Goal: Information Seeking & Learning: Learn about a topic

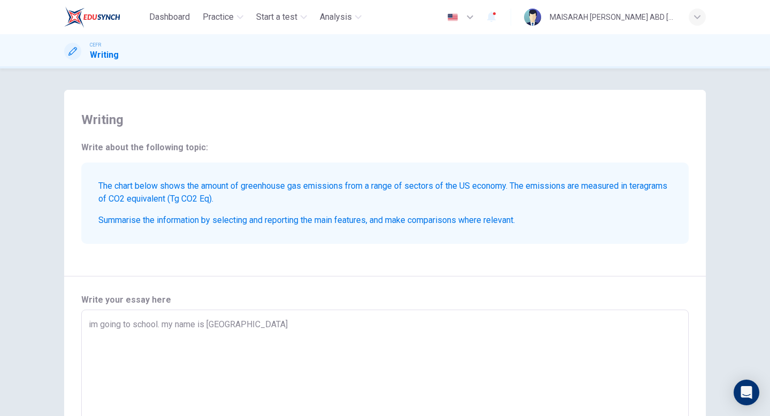
click at [236, 19] on button "Practice" at bounding box center [222, 16] width 49 height 19
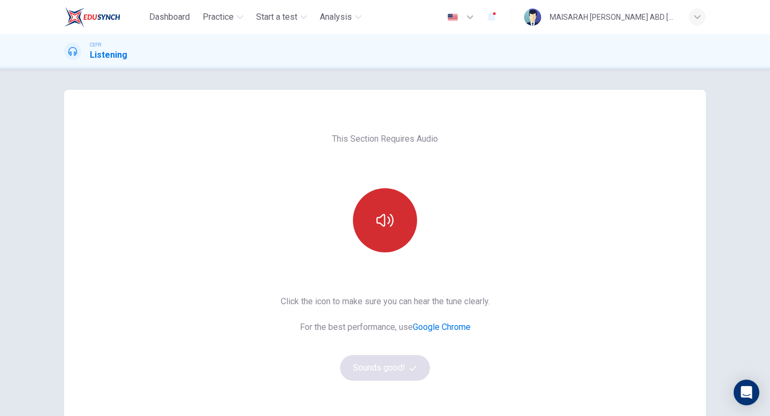
click at [379, 212] on icon "button" at bounding box center [384, 220] width 17 height 17
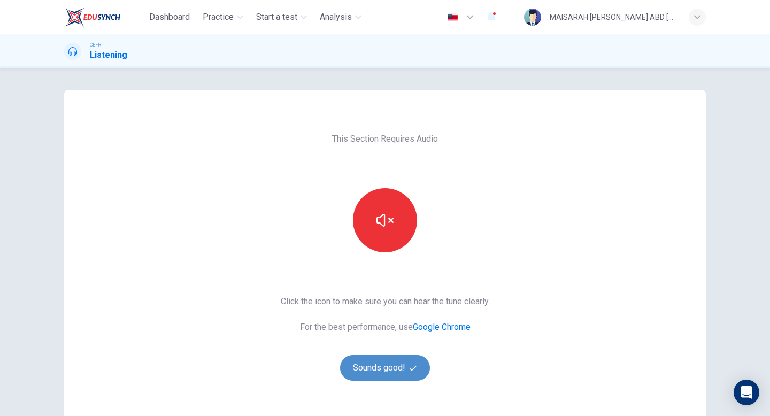
click at [410, 368] on icon "button" at bounding box center [412, 367] width 7 height 5
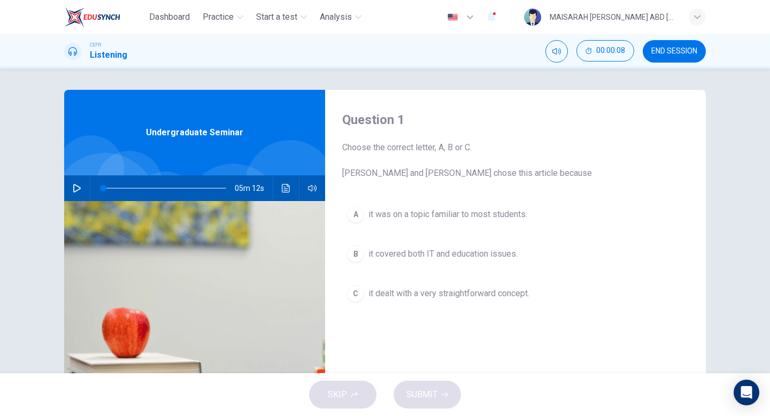
click at [71, 190] on button "button" at bounding box center [76, 188] width 17 height 26
click at [77, 188] on icon "button" at bounding box center [77, 188] width 9 height 9
click at [482, 232] on div "A it was on a topic familiar to most students. B it covered both IT and educati…" at bounding box center [515, 264] width 346 height 127
click at [482, 230] on div "A it was on a topic familiar to most students. B it covered both IT and educati…" at bounding box center [515, 264] width 346 height 127
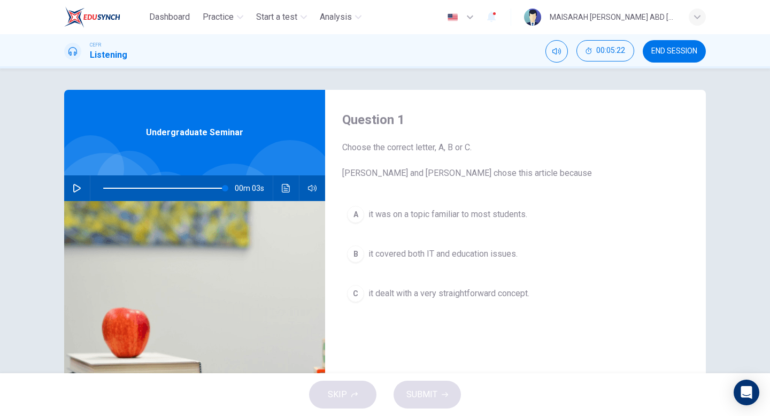
click at [483, 217] on span "it was on a topic familiar to most students." at bounding box center [447, 214] width 159 height 13
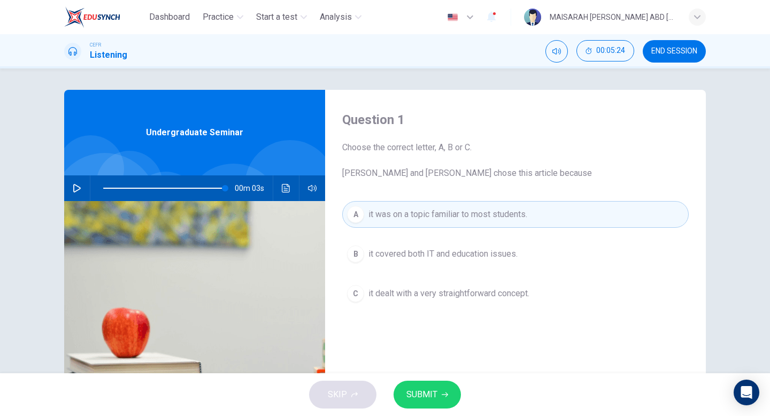
click at [438, 405] on button "SUBMIT" at bounding box center [426, 395] width 67 height 28
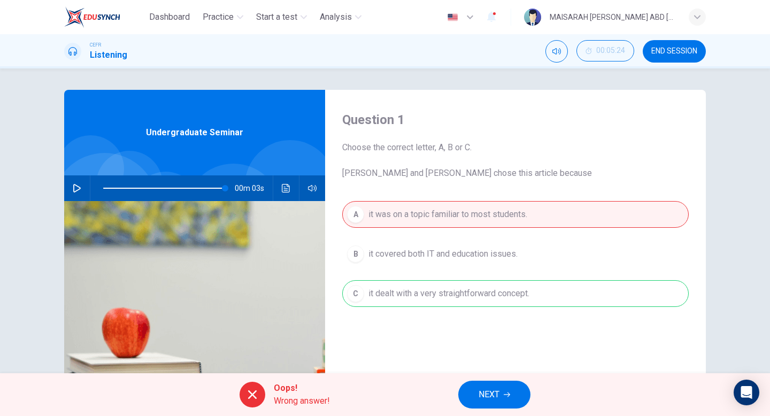
click at [509, 399] on button "NEXT" at bounding box center [494, 395] width 72 height 28
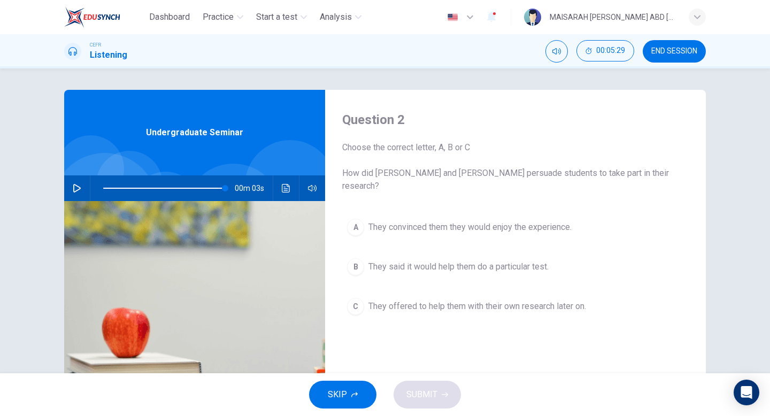
click at [457, 260] on span "They said it would help them do a particular test." at bounding box center [458, 266] width 180 height 13
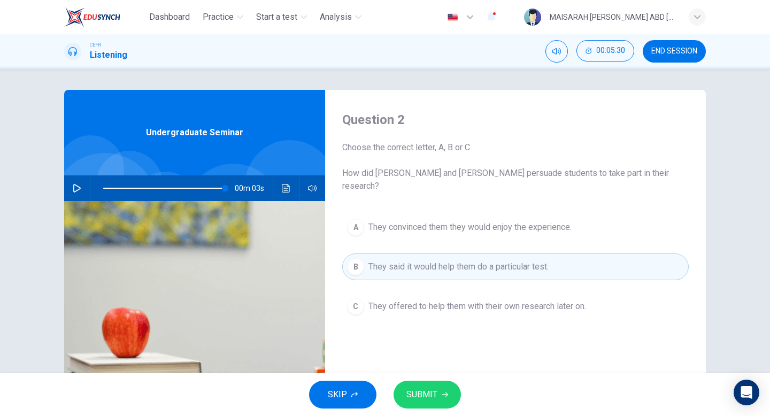
click at [449, 394] on button "SUBMIT" at bounding box center [426, 395] width 67 height 28
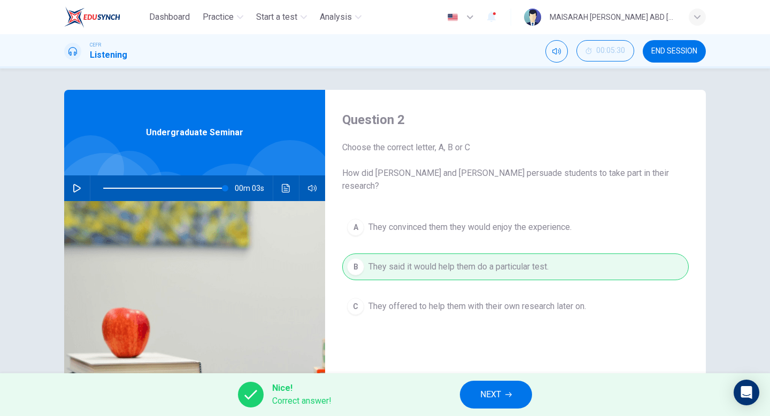
click at [514, 395] on button "NEXT" at bounding box center [496, 395] width 72 height 28
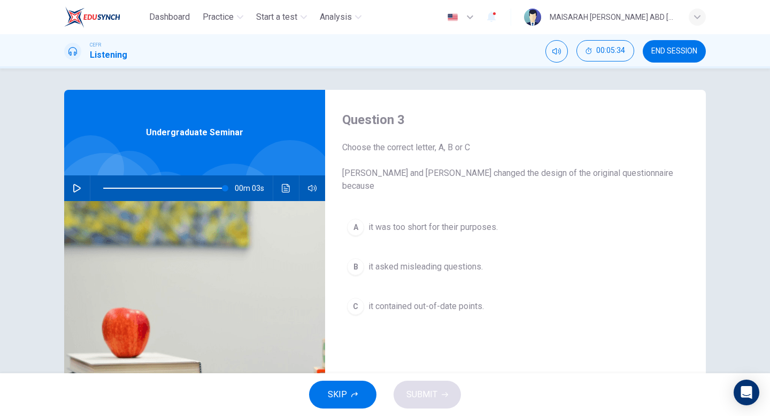
click at [451, 293] on button "C it contained out-of-date points." at bounding box center [515, 306] width 346 height 27
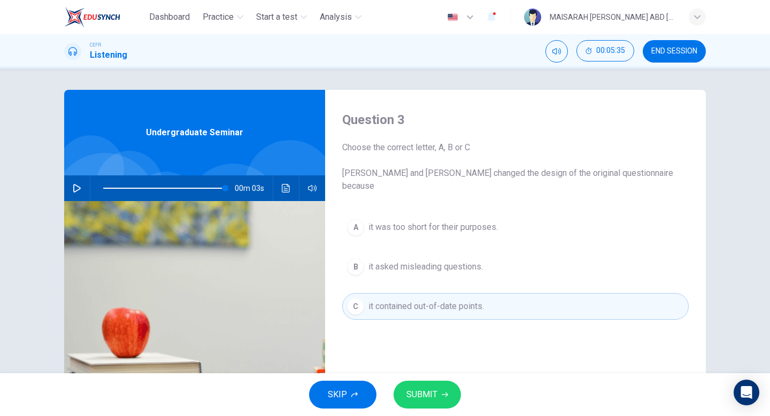
click at [449, 387] on button "SUBMIT" at bounding box center [426, 395] width 67 height 28
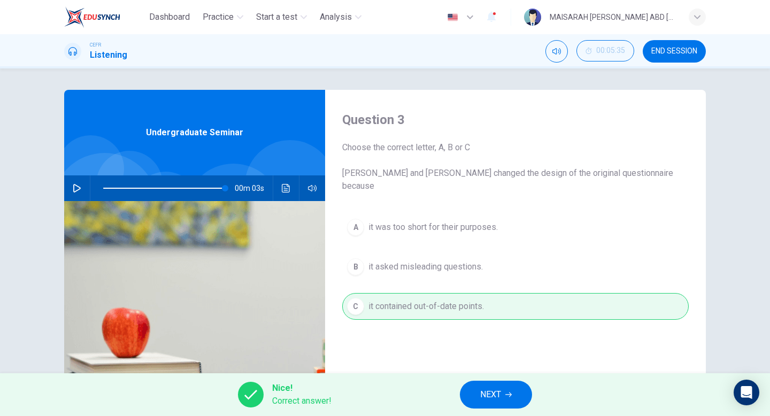
click at [514, 387] on button "NEXT" at bounding box center [496, 395] width 72 height 28
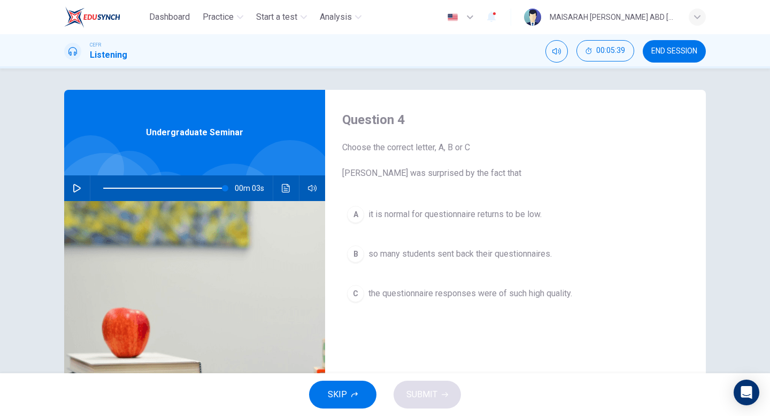
click at [421, 214] on span "it is normal for questionnaire returns to be low." at bounding box center [454, 214] width 173 height 13
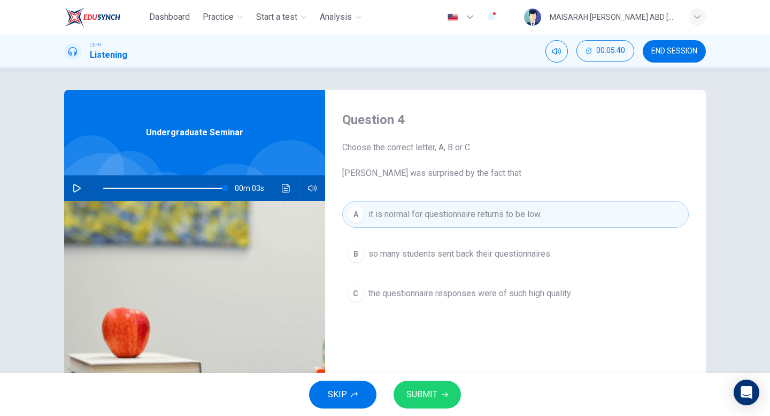
click at [429, 393] on span "SUBMIT" at bounding box center [421, 394] width 31 height 15
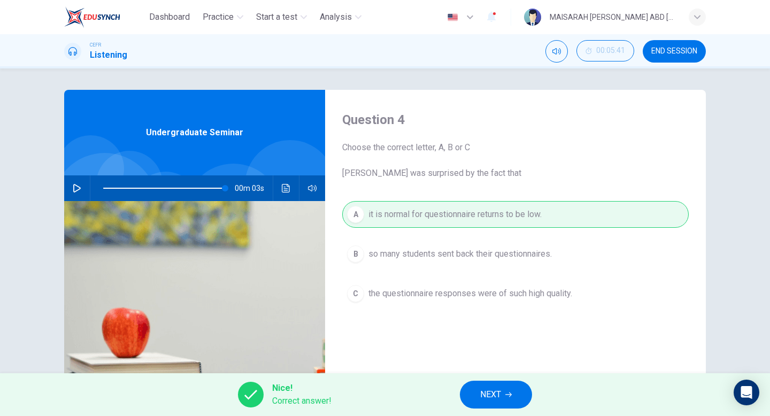
click at [493, 401] on span "NEXT" at bounding box center [490, 394] width 21 height 15
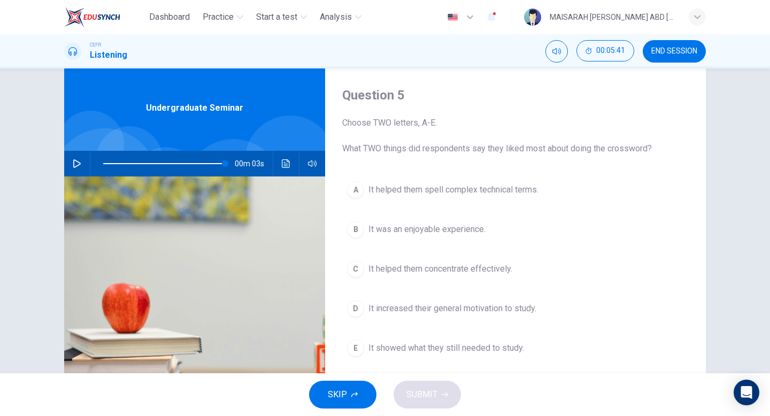
scroll to position [32, 0]
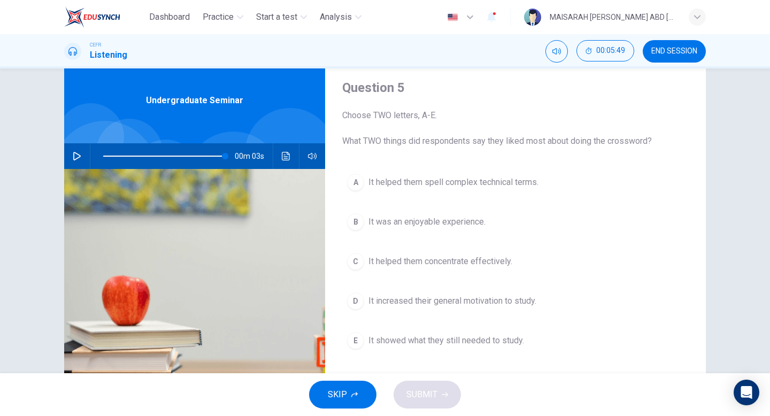
click at [472, 276] on div "A It helped them spell complex technical terms. B It was an enjoyable experienc…" at bounding box center [515, 272] width 346 height 206
click at [470, 262] on span "It helped them concentrate effectively." at bounding box center [440, 261] width 144 height 13
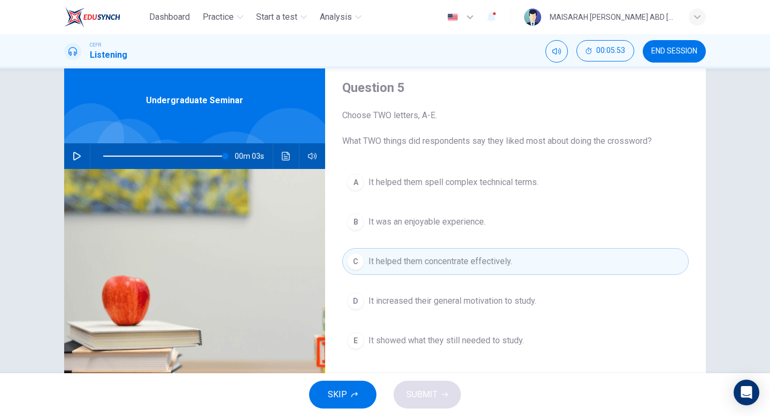
click at [483, 337] on span "It showed what they still needed to study." at bounding box center [446, 340] width 156 height 13
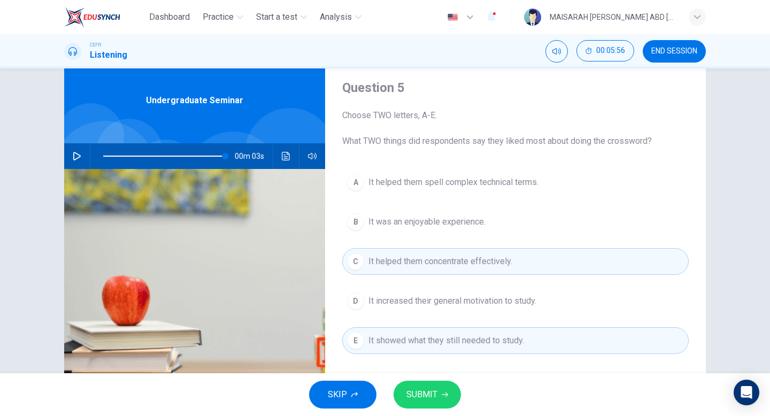
click at [437, 386] on button "SUBMIT" at bounding box center [426, 395] width 67 height 28
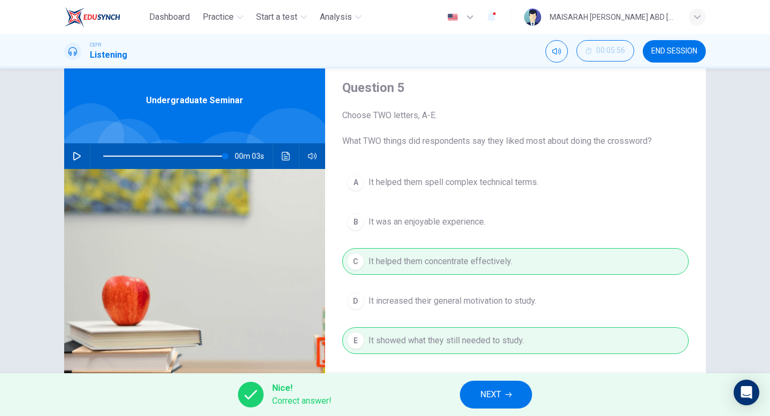
click at [499, 395] on span "NEXT" at bounding box center [490, 394] width 21 height 15
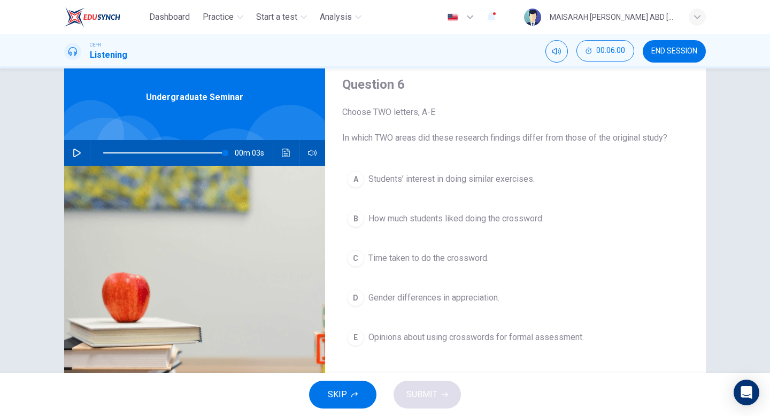
scroll to position [40, 0]
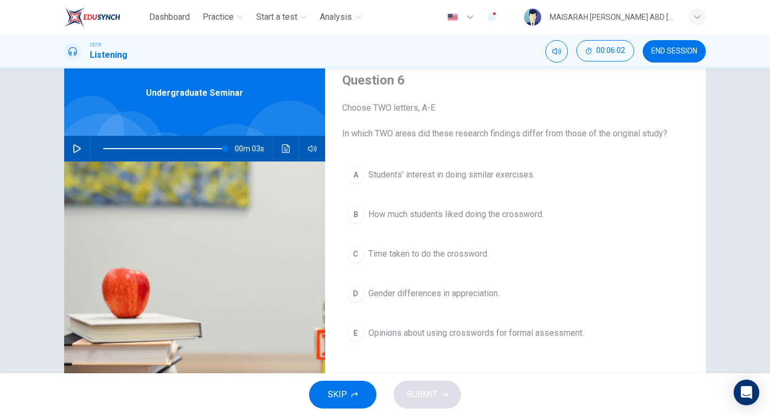
click at [458, 285] on button "D Gender differences in appreciation." at bounding box center [515, 293] width 346 height 27
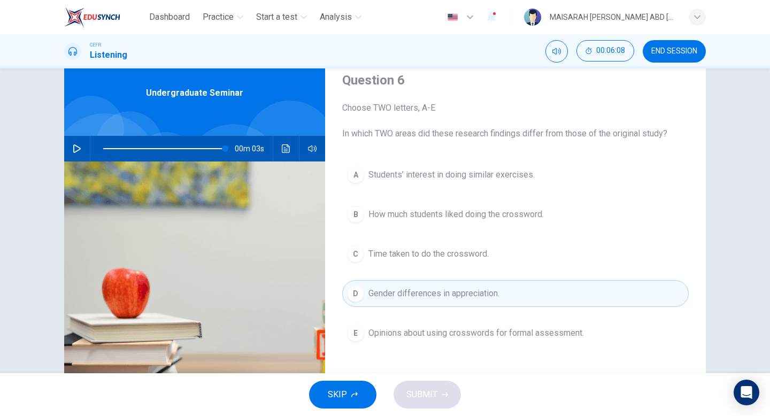
click at [482, 323] on button "E Opinions about using crosswords for formal assessment." at bounding box center [515, 333] width 346 height 27
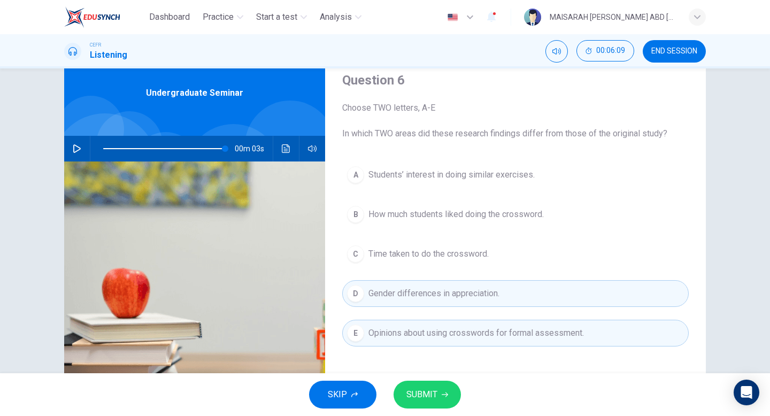
click at [437, 391] on button "SUBMIT" at bounding box center [426, 395] width 67 height 28
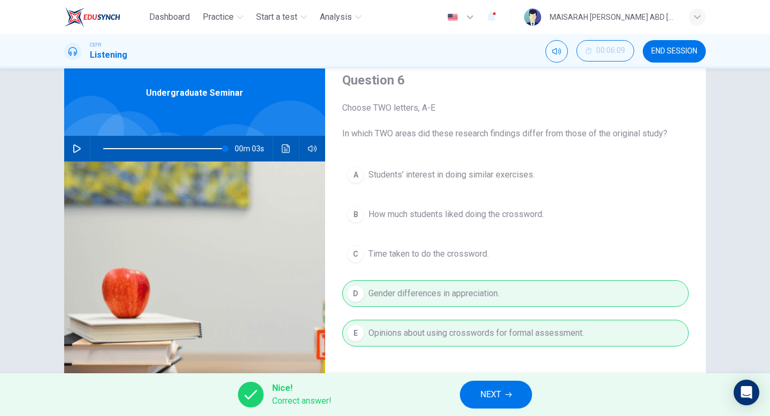
click at [490, 395] on span "NEXT" at bounding box center [490, 394] width 21 height 15
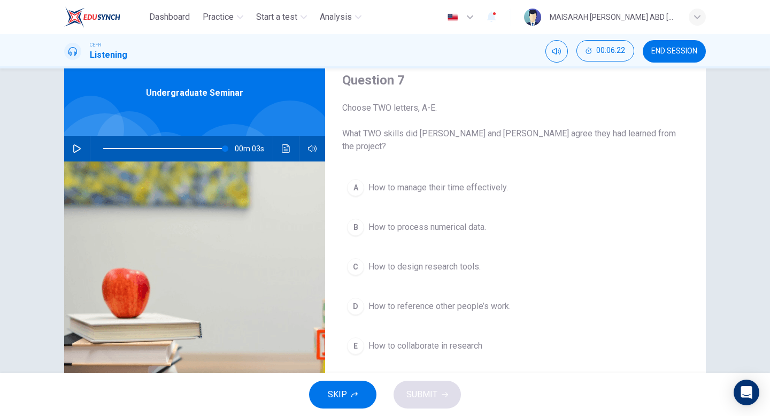
click at [487, 181] on span "How to manage their time effectively." at bounding box center [437, 187] width 139 height 13
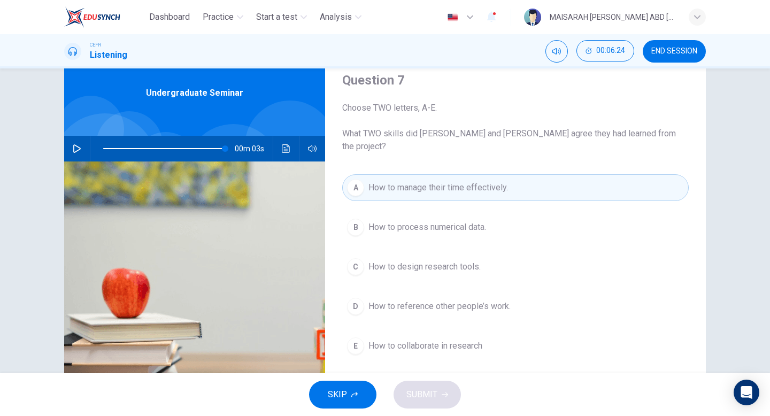
click at [475, 214] on button "B How to process numerical data." at bounding box center [515, 227] width 346 height 27
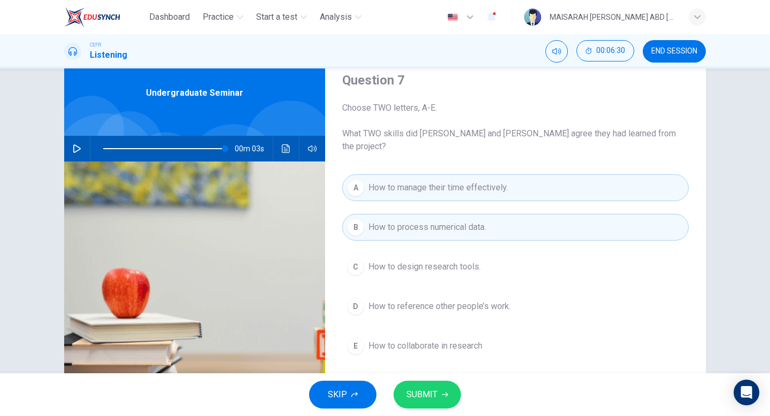
click at [452, 389] on button "SUBMIT" at bounding box center [426, 395] width 67 height 28
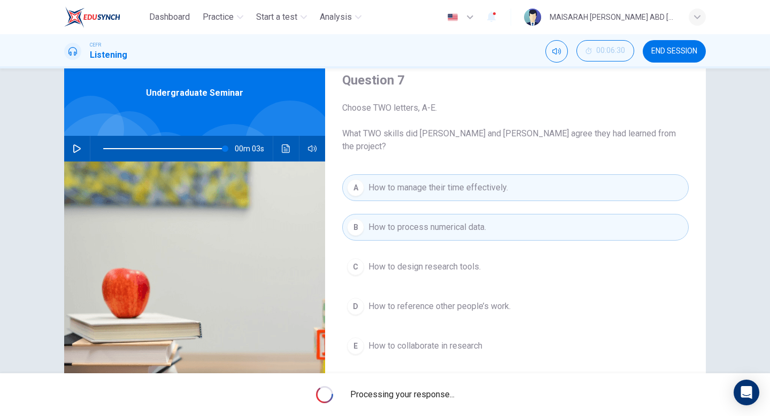
type input "99"
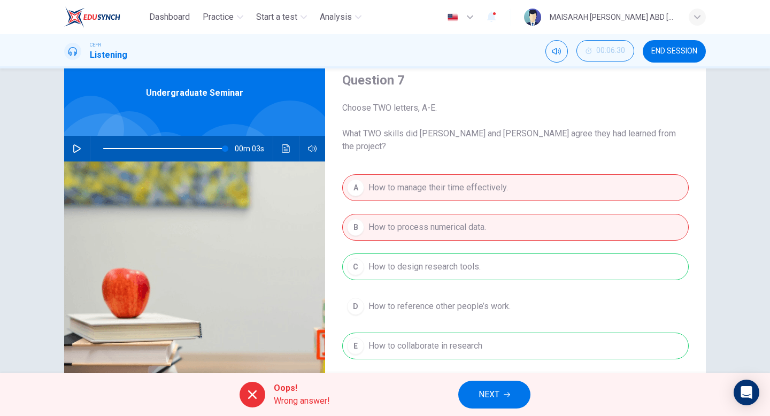
click at [496, 389] on span "NEXT" at bounding box center [488, 394] width 21 height 15
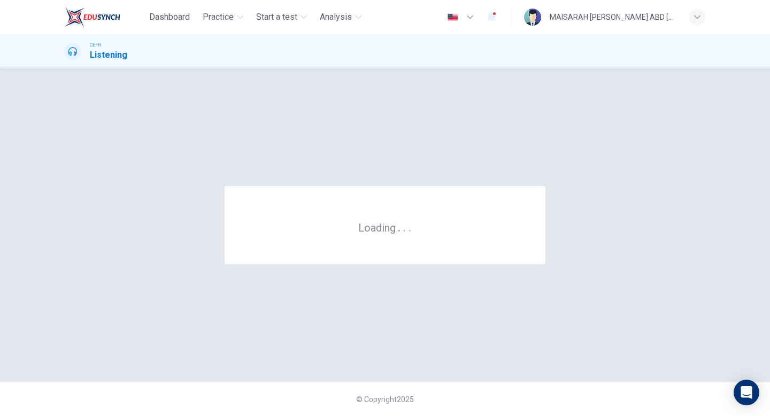
scroll to position [0, 0]
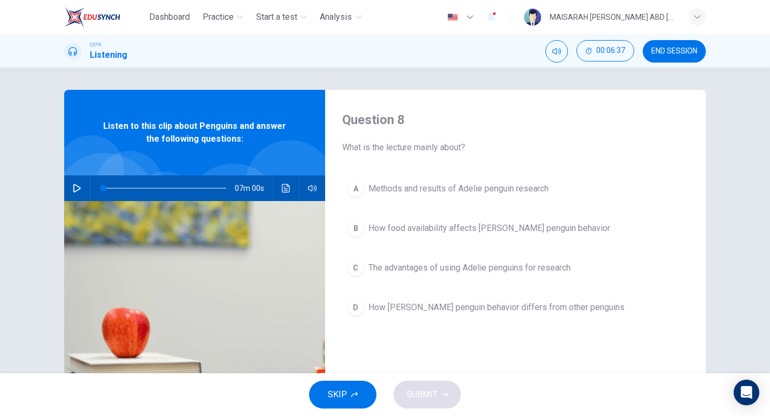
click at [79, 184] on icon "button" at bounding box center [77, 188] width 9 height 9
click at [75, 188] on icon "button" at bounding box center [77, 188] width 9 height 9
click at [415, 198] on button "A Methods and results of Adelie penguin research" at bounding box center [515, 188] width 346 height 27
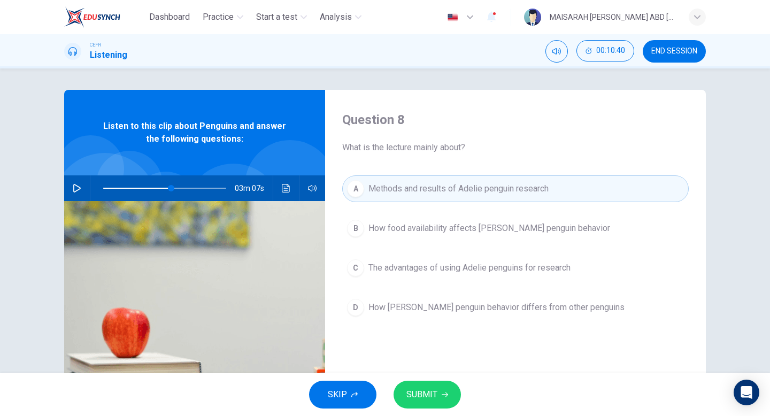
click at [442, 397] on icon "button" at bounding box center [444, 394] width 6 height 6
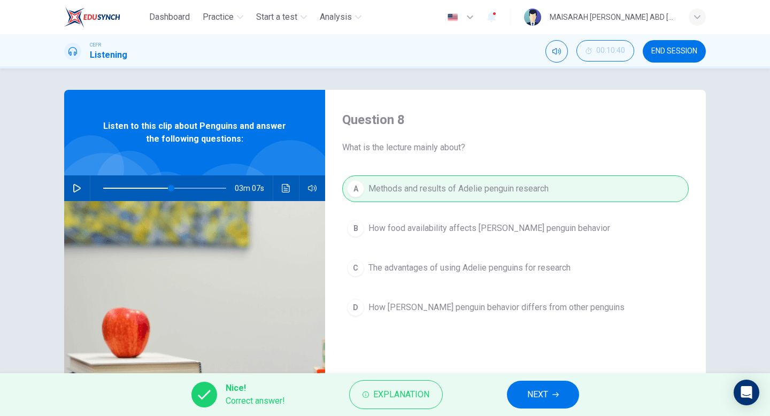
click at [530, 405] on button "NEXT" at bounding box center [543, 395] width 72 height 28
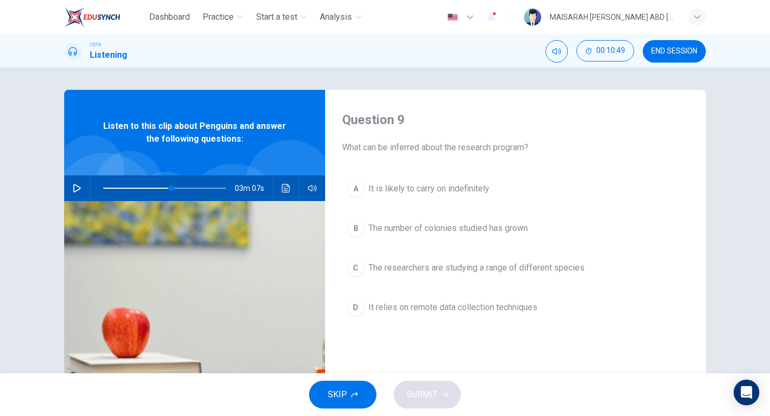
click at [414, 228] on span "The number of colonies studied has grown" at bounding box center [447, 228] width 159 height 13
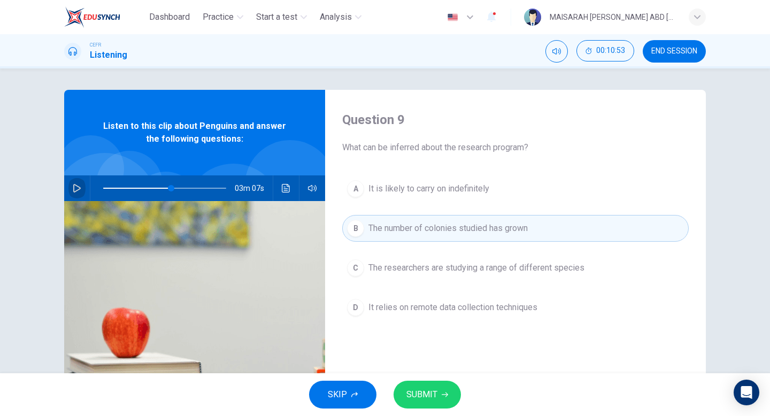
click at [83, 183] on button "button" at bounding box center [76, 188] width 17 height 26
click at [436, 406] on button "SUBMIT" at bounding box center [426, 395] width 67 height 28
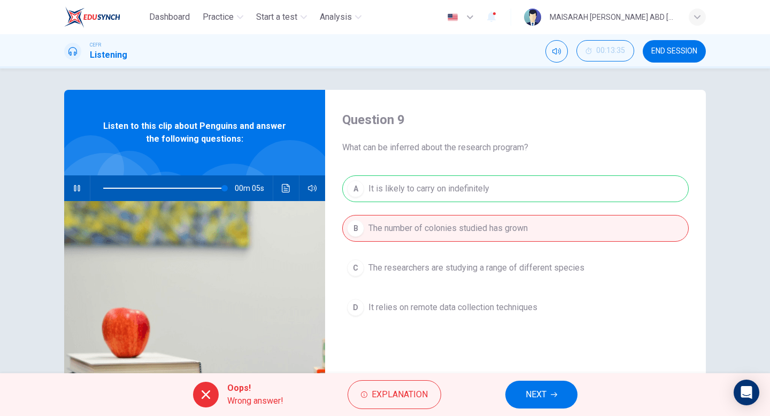
click at [542, 393] on span "NEXT" at bounding box center [535, 394] width 21 height 15
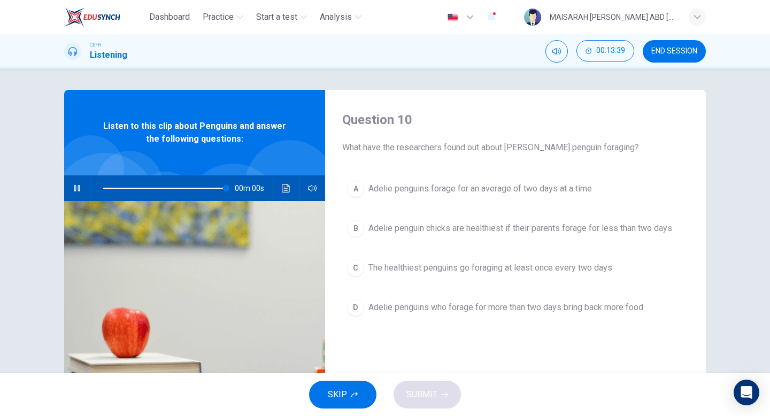
type input "0"
click at [512, 199] on button "A Adelie penguins forage for an average of two days at a time" at bounding box center [515, 188] width 346 height 27
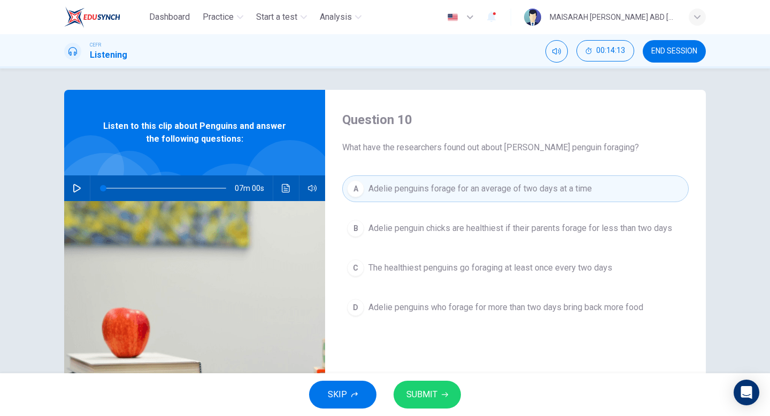
click at [435, 385] on button "SUBMIT" at bounding box center [426, 395] width 67 height 28
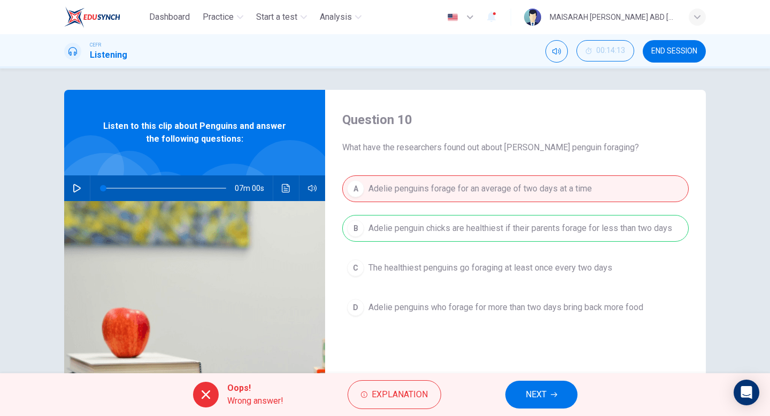
click at [523, 392] on button "NEXT" at bounding box center [541, 395] width 72 height 28
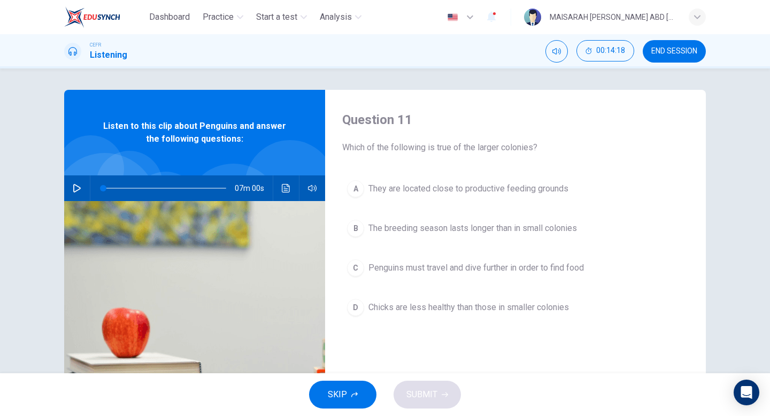
click at [433, 258] on button "C Penguins must travel and dive further in order to find food" at bounding box center [515, 267] width 346 height 27
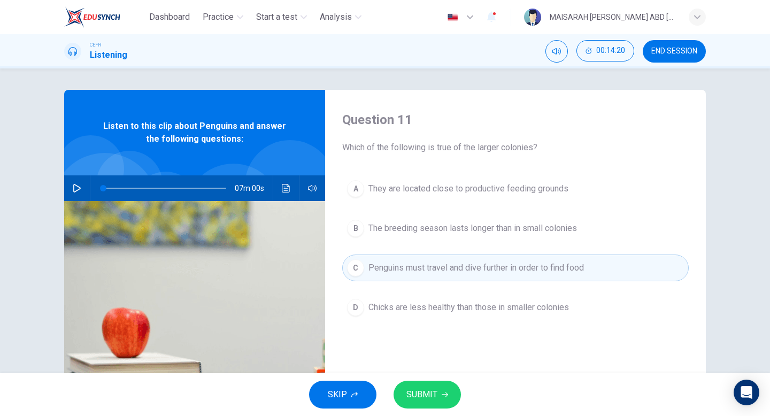
click at [435, 302] on span "Chicks are less healthy than those in smaller colonies" at bounding box center [468, 307] width 200 height 13
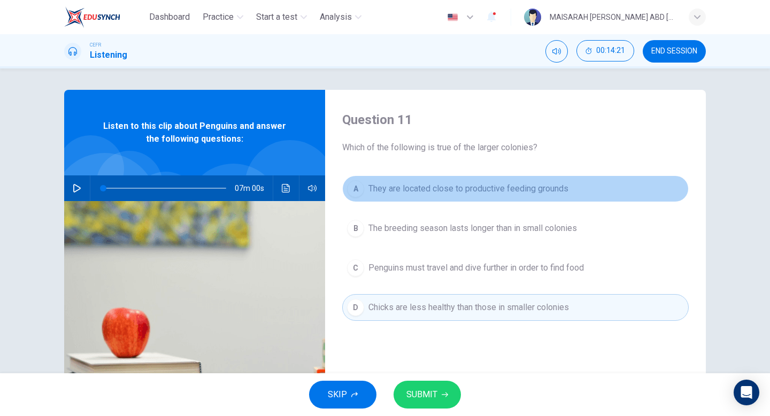
click at [446, 180] on button "A They are located close to productive feeding grounds" at bounding box center [515, 188] width 346 height 27
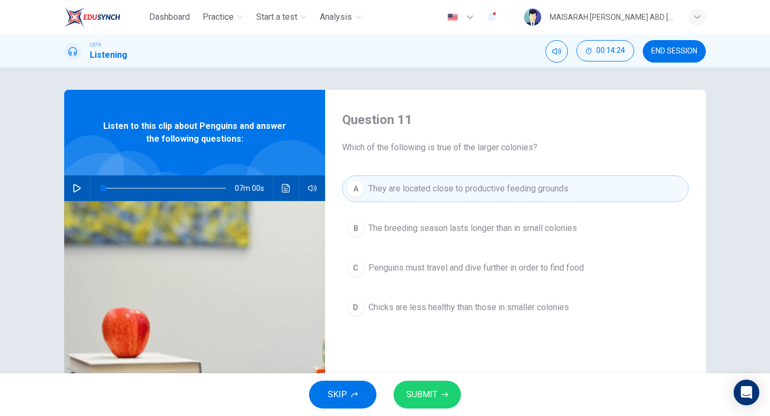
click at [485, 267] on span "Penguins must travel and dive further in order to find food" at bounding box center [475, 267] width 215 height 13
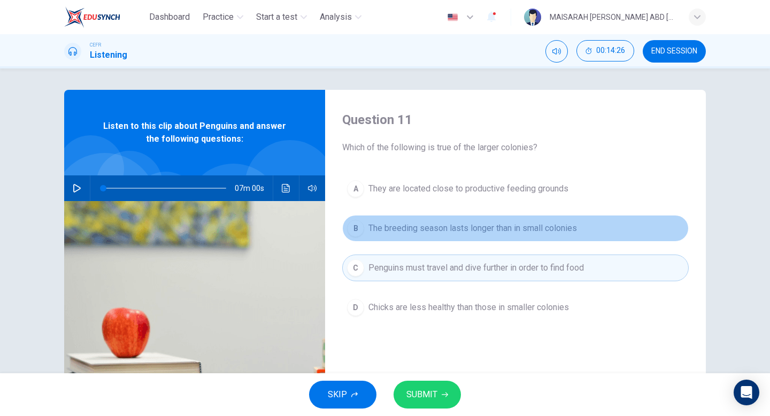
click at [483, 236] on button "B The breeding season lasts longer than in small colonies" at bounding box center [515, 228] width 346 height 27
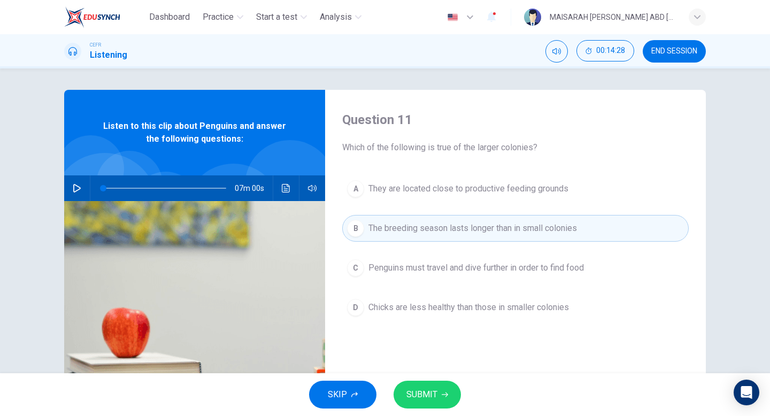
click at [449, 384] on button "SUBMIT" at bounding box center [426, 395] width 67 height 28
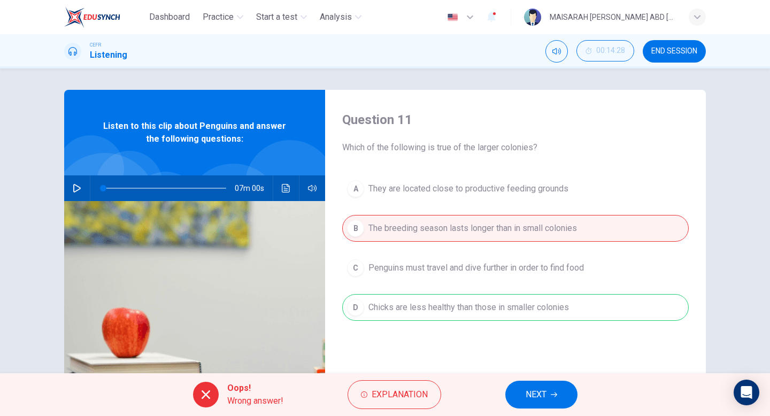
click at [519, 397] on button "NEXT" at bounding box center [541, 395] width 72 height 28
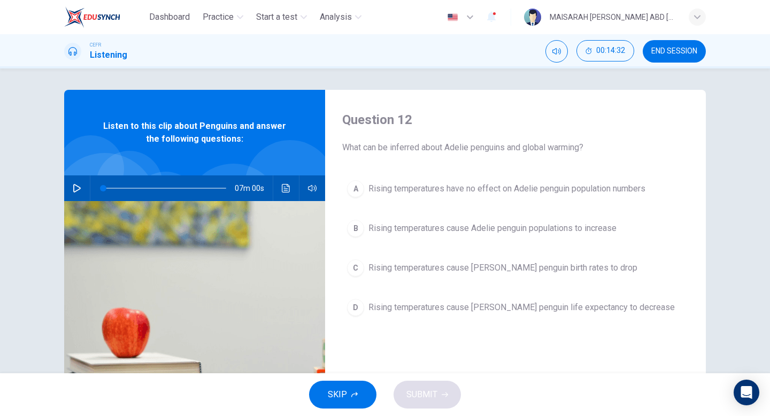
click at [460, 197] on button "A Rising temperatures have no effect on Adelie penguin population numbers" at bounding box center [515, 188] width 346 height 27
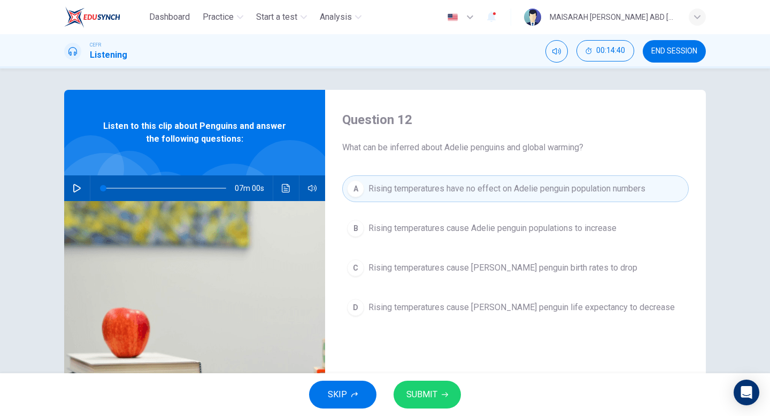
click at [471, 228] on span "Rising temperatures cause Adelie penguin populations to increase" at bounding box center [492, 228] width 248 height 13
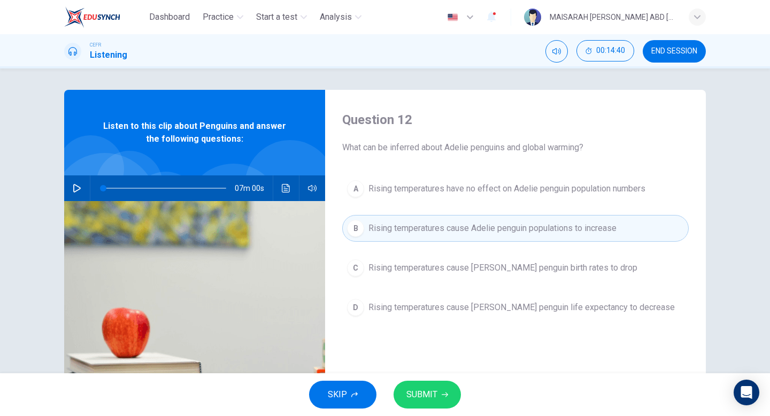
click at [476, 274] on button "C Rising temperatures cause [PERSON_NAME] penguin birth rates to drop" at bounding box center [515, 267] width 346 height 27
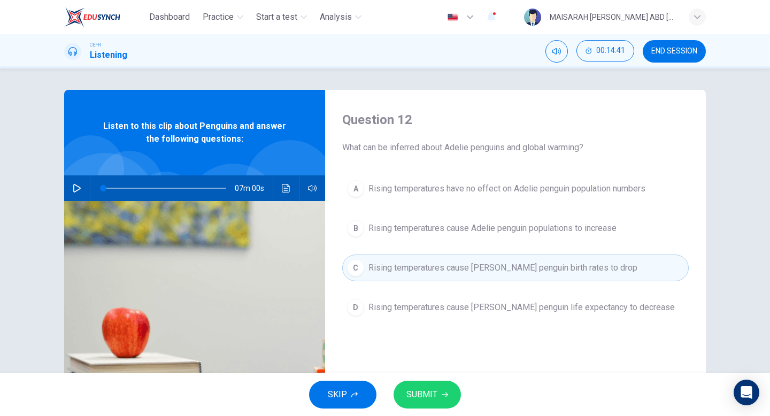
click at [449, 393] on button "SUBMIT" at bounding box center [426, 395] width 67 height 28
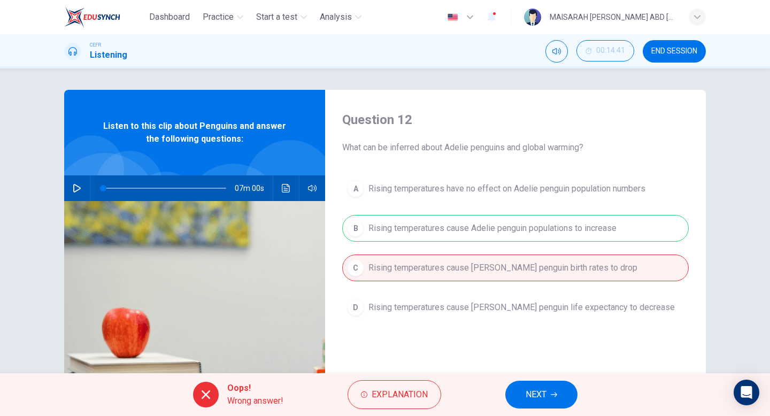
click at [528, 399] on span "NEXT" at bounding box center [535, 394] width 21 height 15
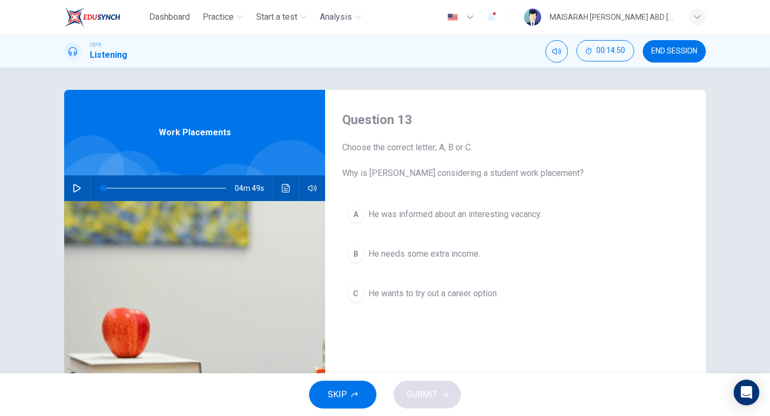
click at [74, 184] on icon "button" at bounding box center [76, 188] width 7 height 9
click at [439, 215] on span "He was informed about an interesting vacancy." at bounding box center [454, 214] width 173 height 13
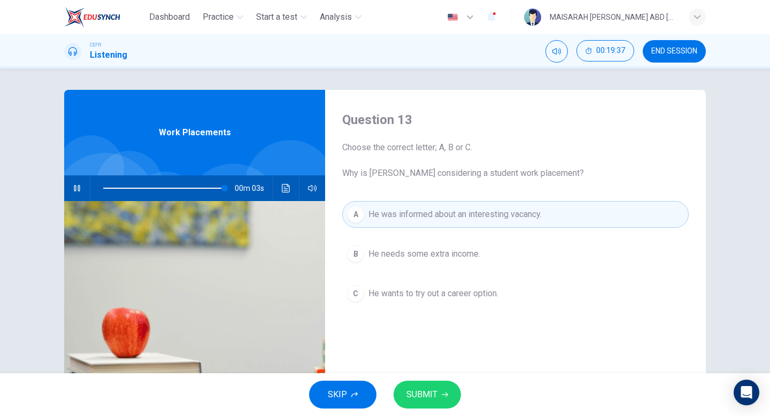
click at [437, 392] on button "SUBMIT" at bounding box center [426, 395] width 67 height 28
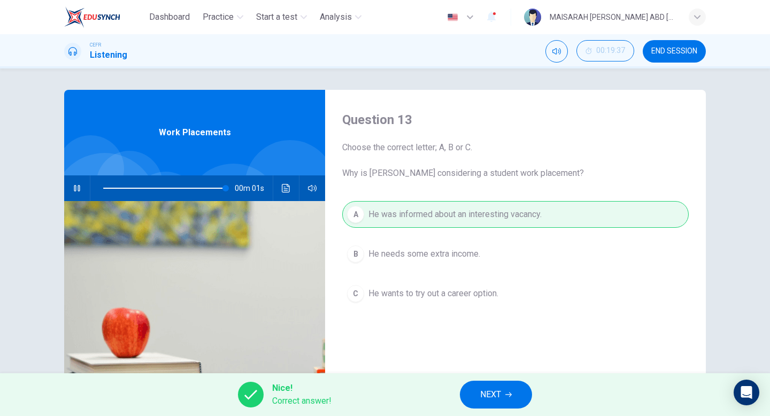
click at [501, 397] on button "NEXT" at bounding box center [496, 395] width 72 height 28
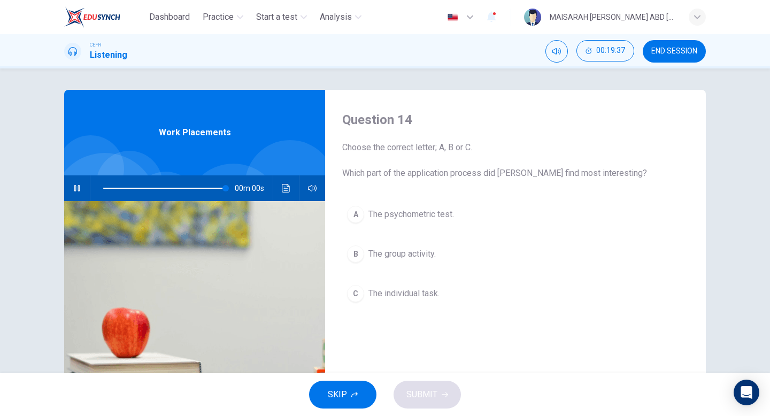
type input "0"
click at [428, 285] on button "C The individual task." at bounding box center [515, 293] width 346 height 27
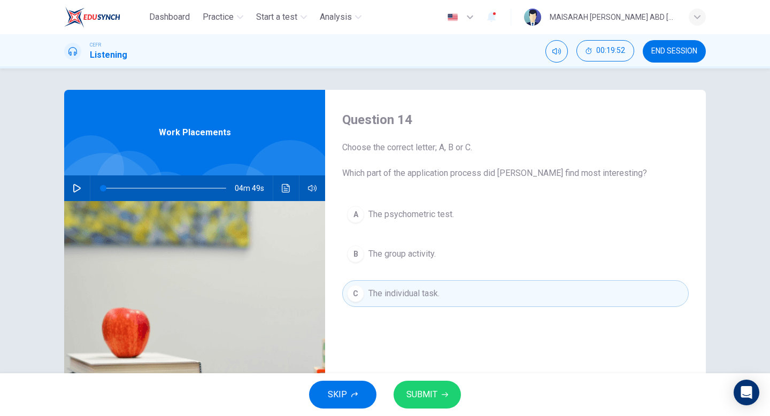
click at [428, 381] on button "SUBMIT" at bounding box center [426, 395] width 67 height 28
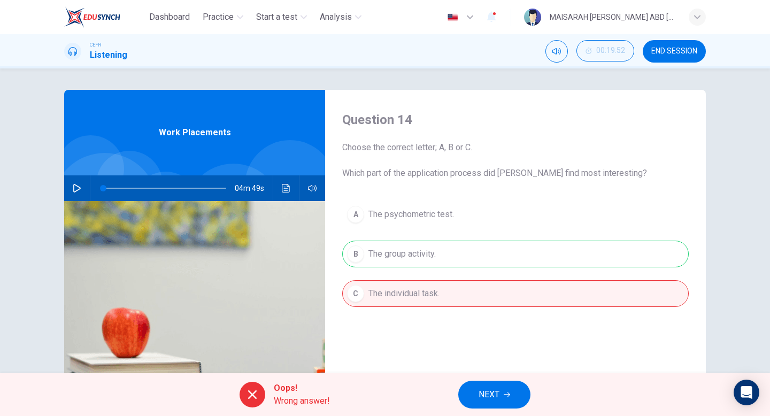
click at [500, 409] on div "Oops! Wrong answer! NEXT" at bounding box center [385, 394] width 770 height 43
click at [501, 394] on button "NEXT" at bounding box center [494, 395] width 72 height 28
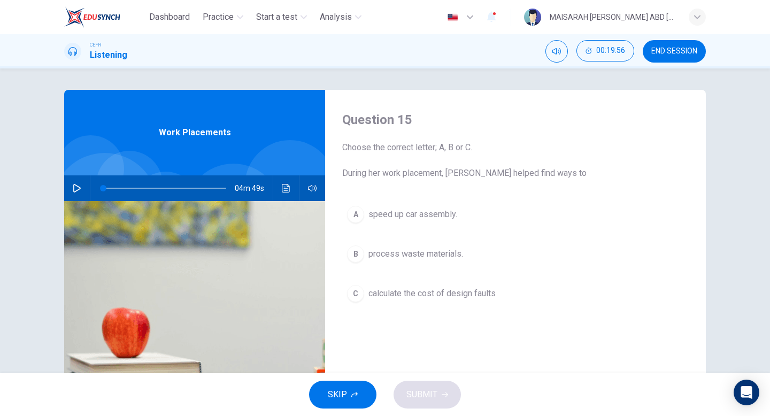
click at [437, 294] on span "calculate the cost of design faults" at bounding box center [431, 293] width 127 height 13
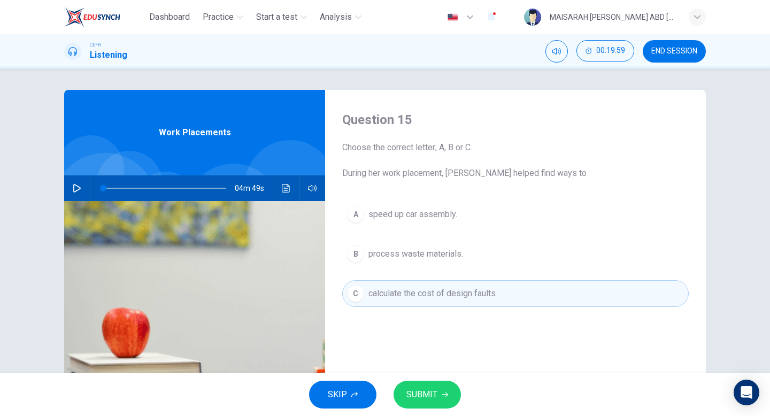
click at [428, 228] on div "A speed up car assembly. B process waste materials. C calculate the cost of des…" at bounding box center [515, 264] width 346 height 127
click at [424, 216] on span "speed up car assembly." at bounding box center [412, 214] width 89 height 13
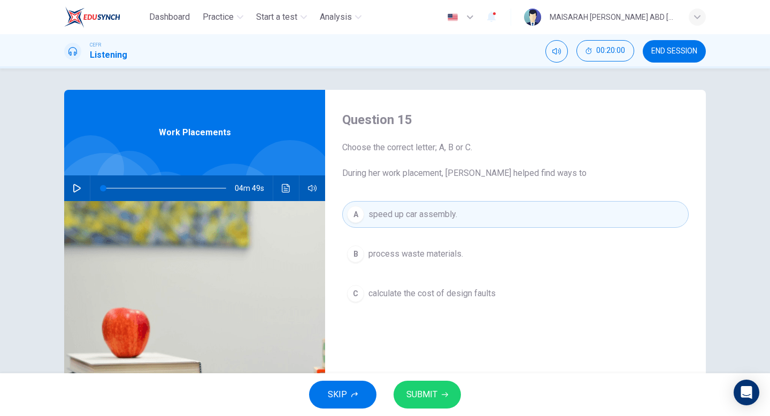
click at [431, 406] on button "SUBMIT" at bounding box center [426, 395] width 67 height 28
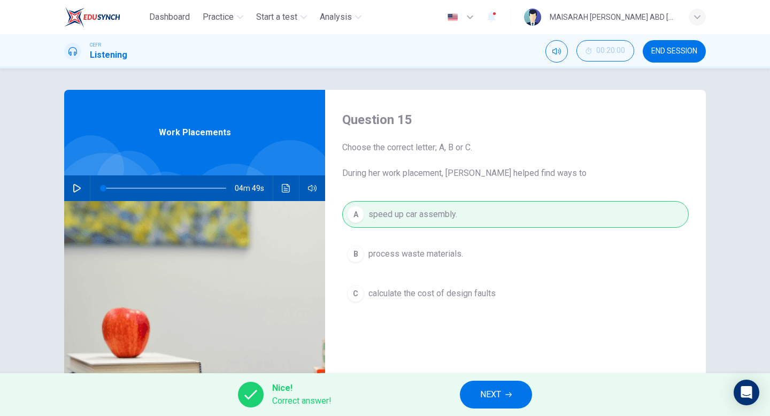
click at [484, 404] on button "NEXT" at bounding box center [496, 395] width 72 height 28
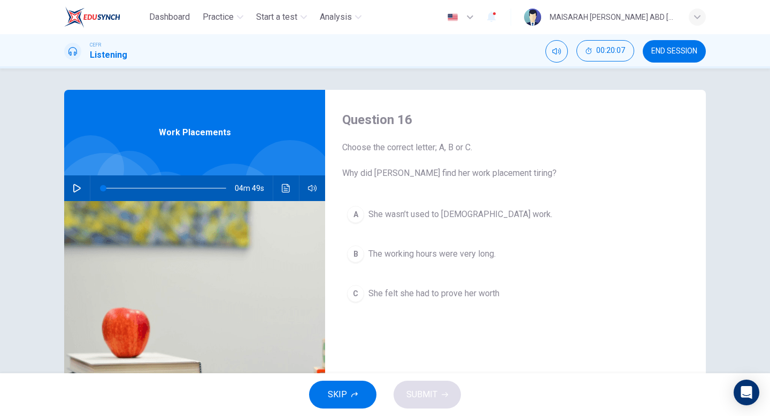
click at [431, 287] on span "She felt she had to prove her worth" at bounding box center [433, 293] width 131 height 13
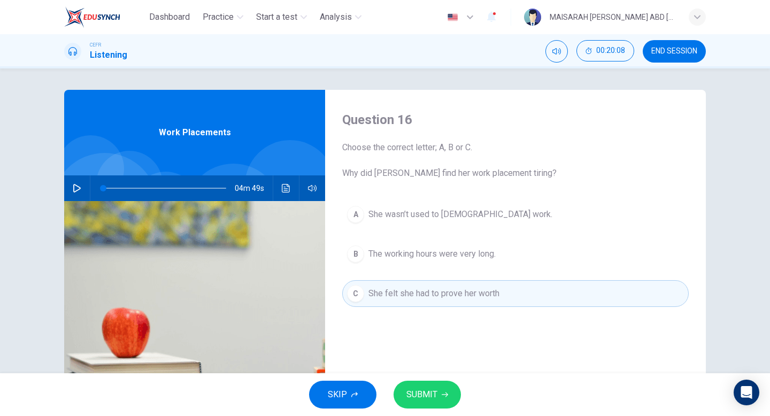
click at [435, 406] on button "SUBMIT" at bounding box center [426, 395] width 67 height 28
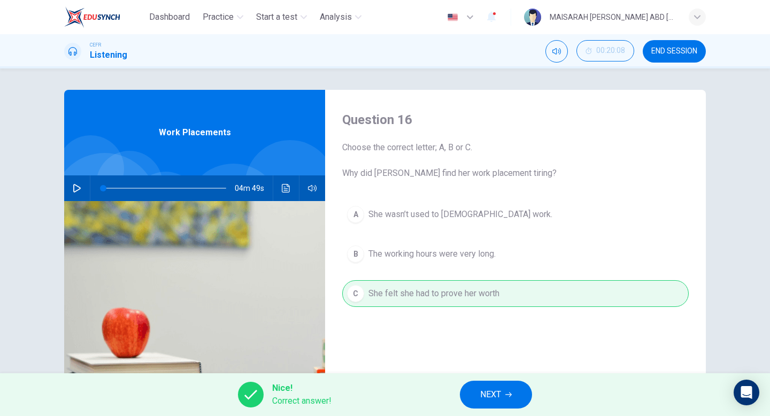
click at [487, 393] on span "NEXT" at bounding box center [490, 394] width 21 height 15
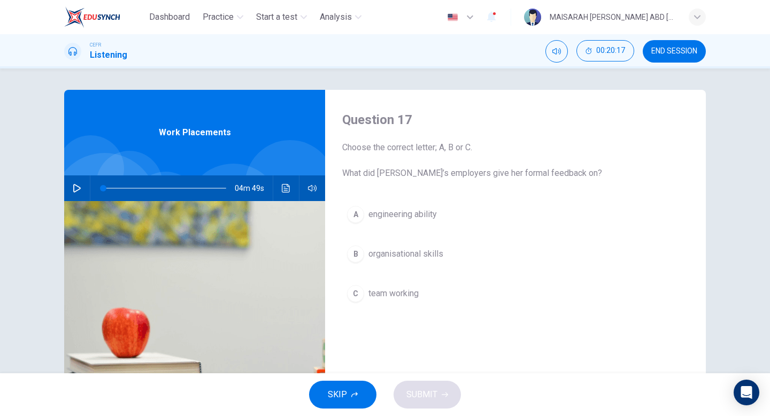
click at [437, 238] on div "A engineering ability B organisational skills C team working" at bounding box center [515, 264] width 346 height 127
click at [436, 247] on span "organisational skills" at bounding box center [405, 253] width 75 height 13
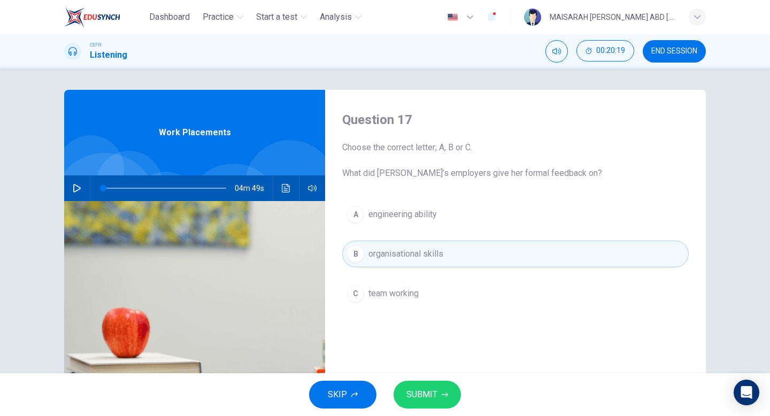
click at [448, 394] on button "SUBMIT" at bounding box center [426, 395] width 67 height 28
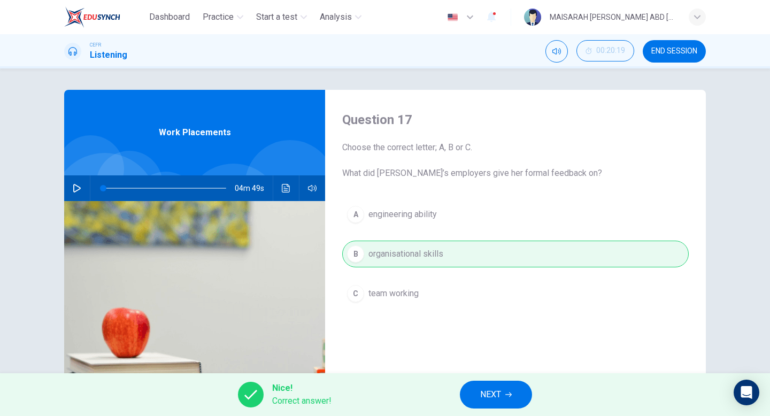
click at [488, 384] on button "NEXT" at bounding box center [496, 395] width 72 height 28
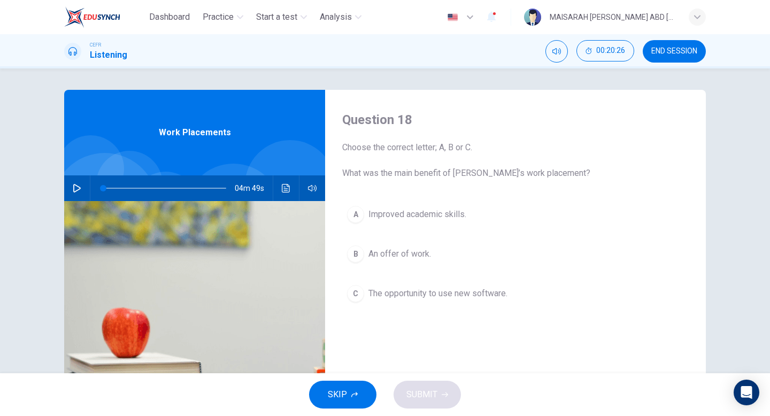
click at [421, 255] on span "An offer of work." at bounding box center [399, 253] width 63 height 13
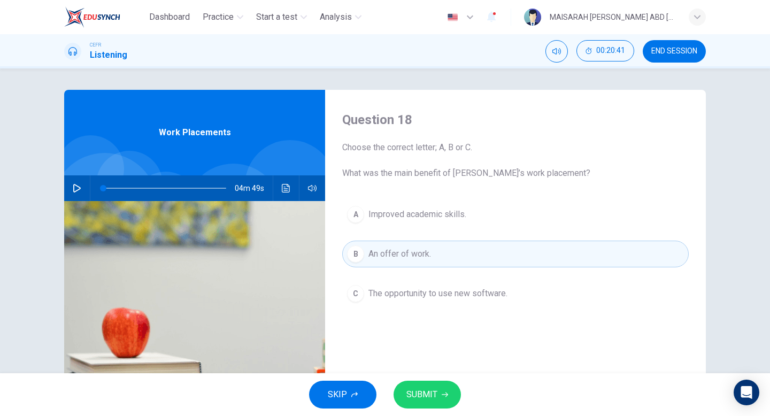
click at [425, 288] on span "The opportunity to use new software." at bounding box center [437, 293] width 139 height 13
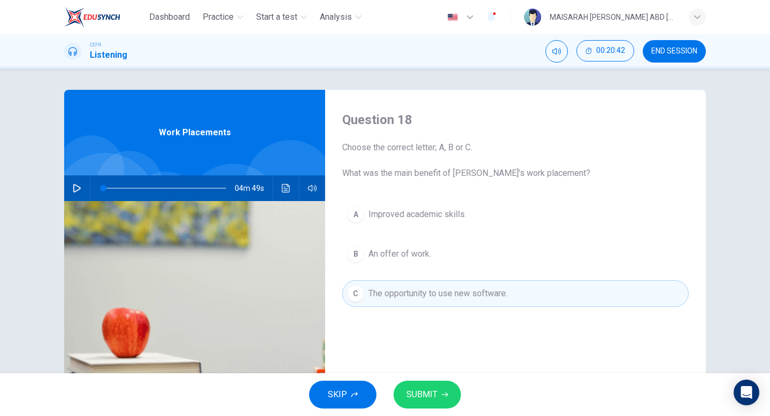
click at [429, 386] on button "SUBMIT" at bounding box center [426, 395] width 67 height 28
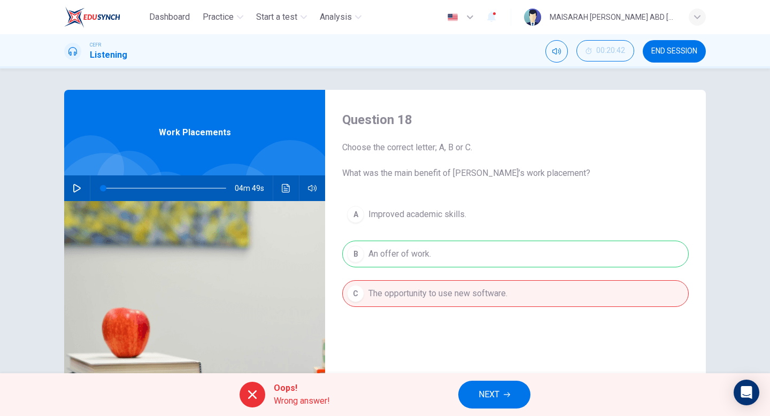
click at [471, 403] on button "NEXT" at bounding box center [494, 395] width 72 height 28
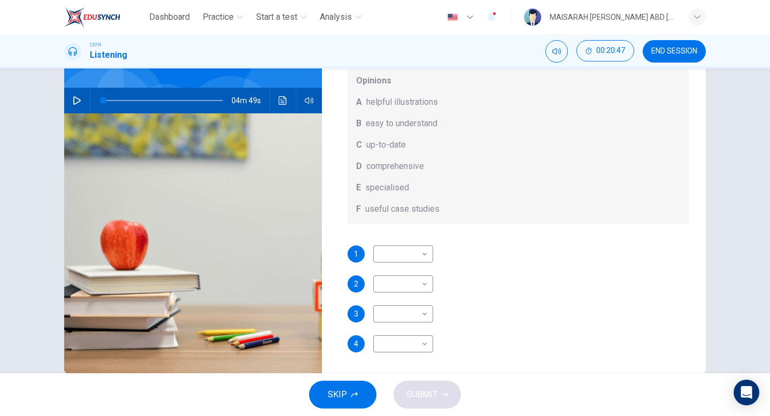
scroll to position [100, 0]
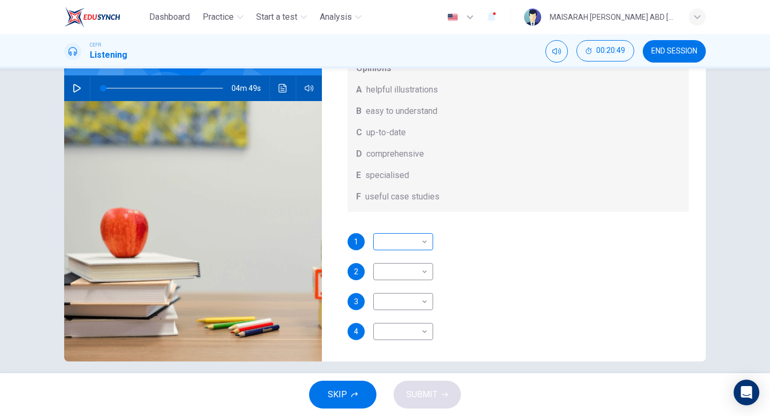
click at [421, 236] on body "Dashboard Practice Start a test Analysis English en ​ MAISARAH [PERSON_NAME] AB…" at bounding box center [385, 208] width 770 height 416
click at [457, 157] on div at bounding box center [385, 208] width 770 height 416
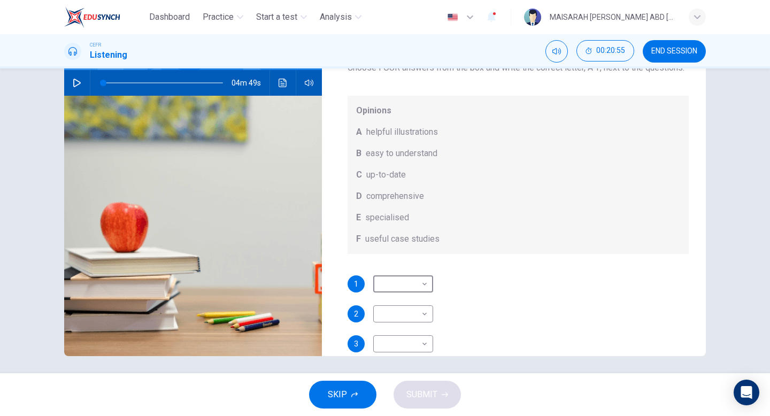
scroll to position [110, 0]
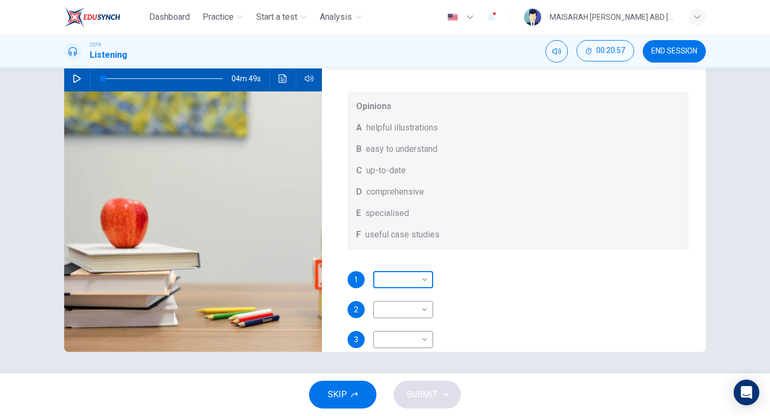
click at [419, 292] on body "Dashboard Practice Start a test Analysis English en ​ MAISARAH [PERSON_NAME] AB…" at bounding box center [385, 208] width 770 height 416
click at [463, 307] on div at bounding box center [385, 208] width 770 height 416
click at [415, 301] on body "Dashboard Practice Start a test Analysis English en ​ MAISARAH [PERSON_NAME] AB…" at bounding box center [385, 208] width 770 height 416
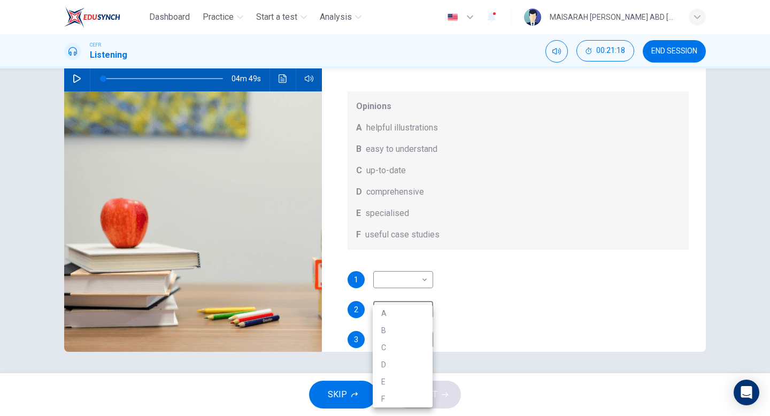
click at [462, 285] on div at bounding box center [385, 208] width 770 height 416
click at [420, 275] on body "Dashboard Practice Start a test Analysis English en ​ MAISARAH [PERSON_NAME] AB…" at bounding box center [385, 208] width 770 height 416
click at [417, 312] on li "B" at bounding box center [403, 313] width 60 height 17
type input "B"
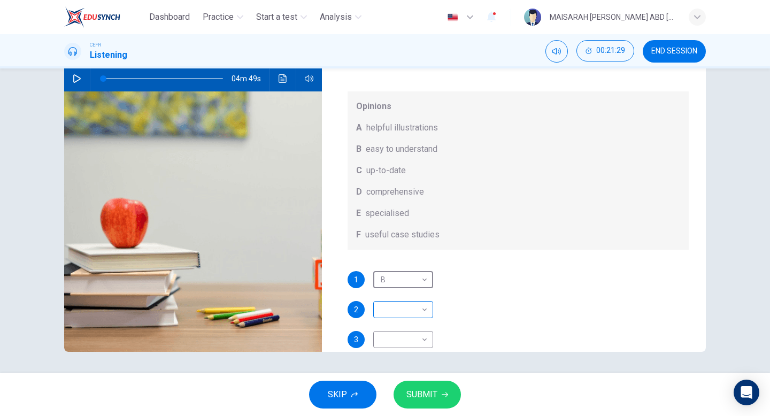
click at [417, 312] on body "Dashboard Practice Start a test Analysis English en ​ MAISARAH [PERSON_NAME] AB…" at bounding box center [385, 208] width 770 height 416
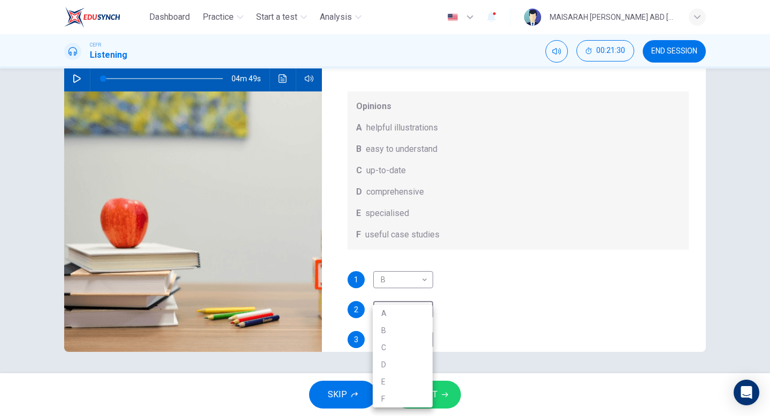
click at [414, 310] on li "A" at bounding box center [403, 313] width 60 height 17
type input "A"
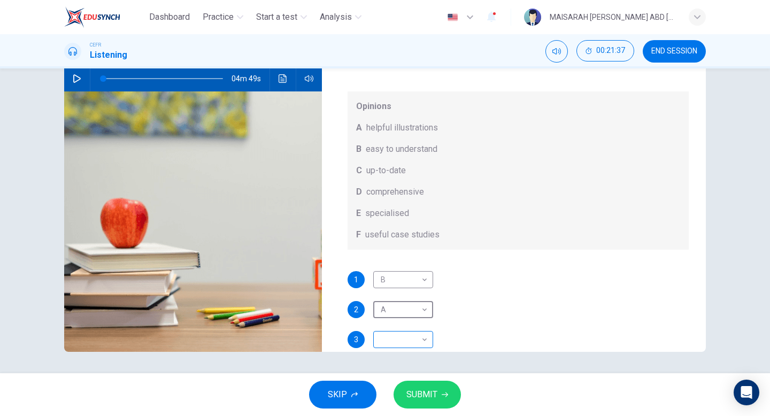
click at [406, 340] on body "Dashboard Practice Start a test Analysis English en ​ MAISARAH [PERSON_NAME] AB…" at bounding box center [385, 208] width 770 height 416
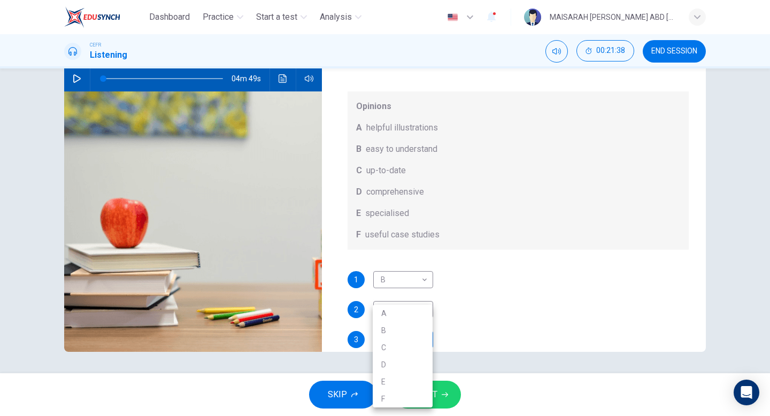
scroll to position [3, 0]
click at [414, 401] on li "F" at bounding box center [403, 398] width 60 height 17
type input "F"
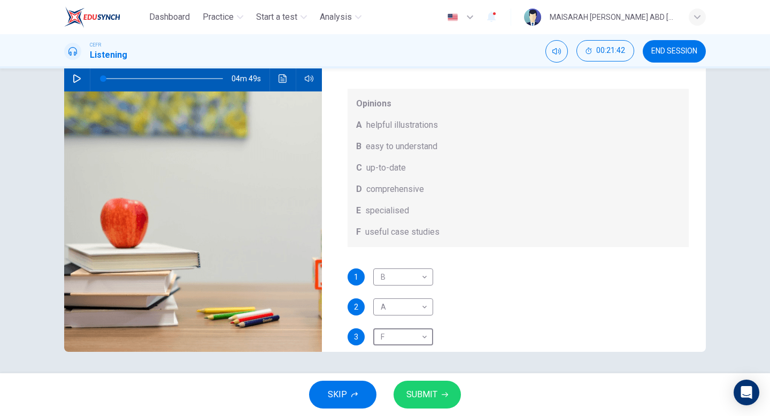
click at [421, 398] on span "SUBMIT" at bounding box center [421, 394] width 31 height 15
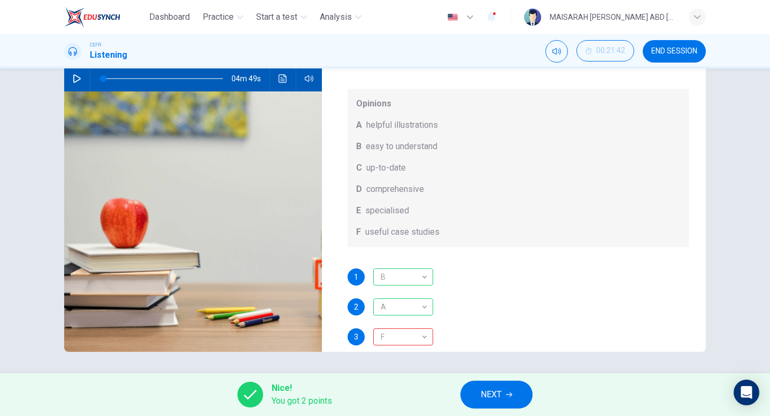
click at [475, 392] on button "NEXT" at bounding box center [496, 395] width 72 height 28
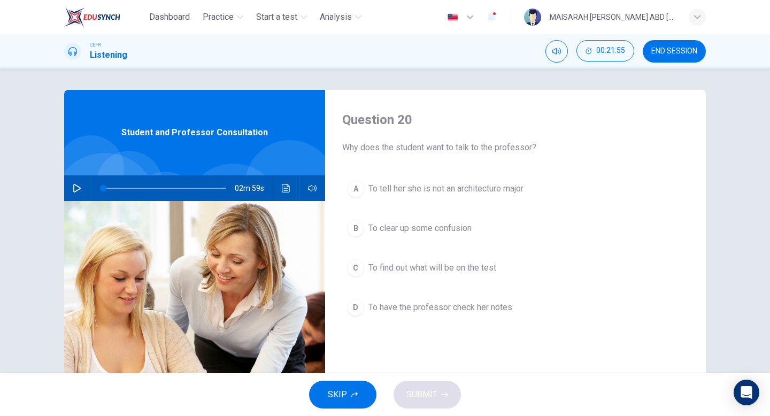
click at [83, 184] on button "button" at bounding box center [76, 188] width 17 height 26
type input "0"
click at [398, 216] on button "B To clear up some confusion" at bounding box center [515, 228] width 346 height 27
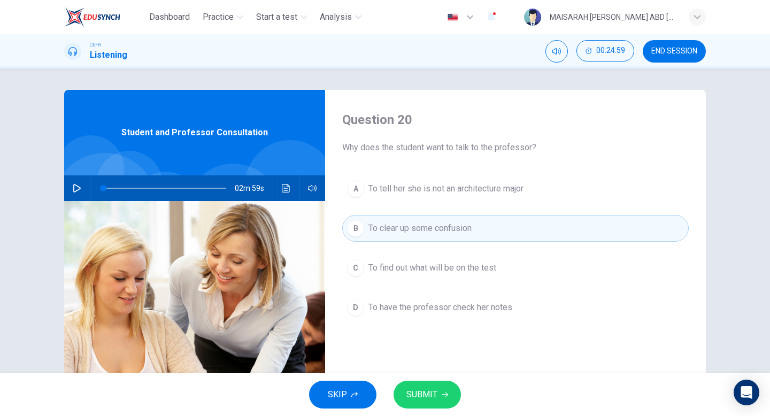
click at [426, 321] on div "A To tell her she is not an architecture major B To clear up some confusion C T…" at bounding box center [515, 258] width 346 height 167
click at [428, 306] on span "To have the professor check her notes" at bounding box center [440, 307] width 144 height 13
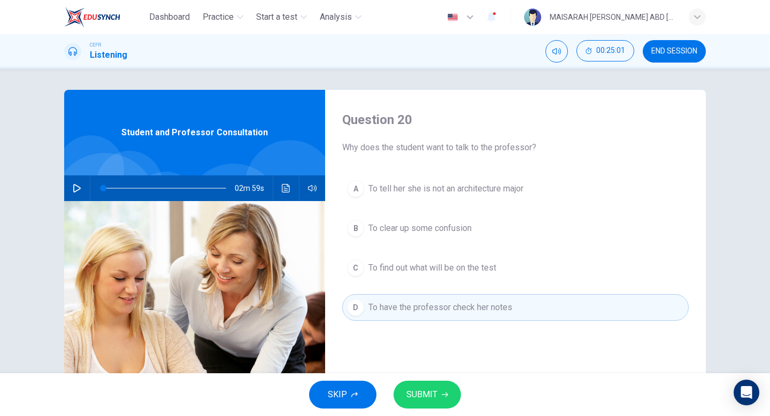
click at [434, 394] on span "SUBMIT" at bounding box center [421, 394] width 31 height 15
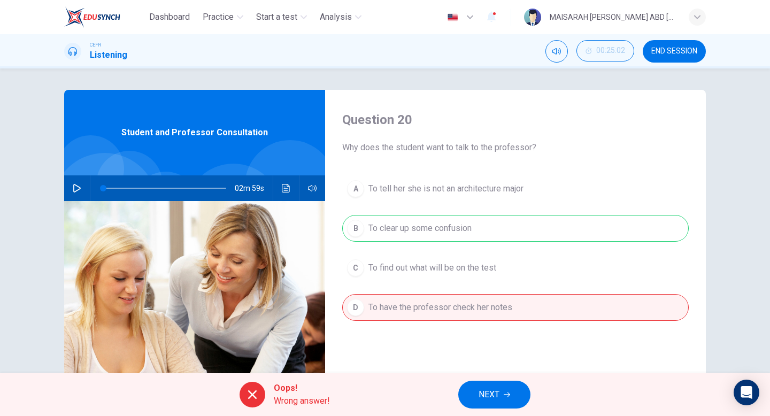
click at [463, 401] on button "NEXT" at bounding box center [494, 395] width 72 height 28
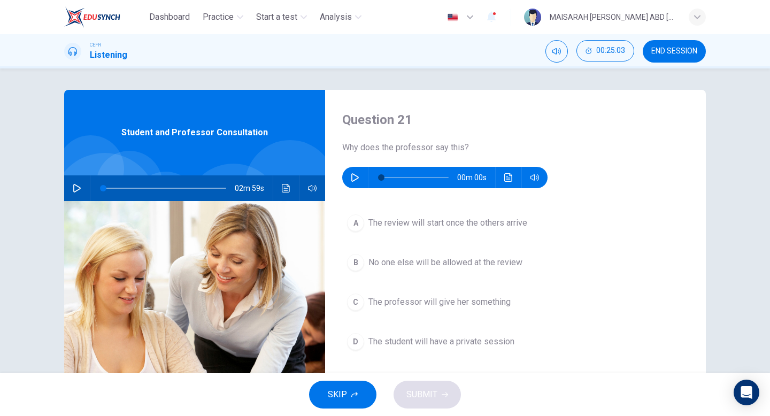
click at [352, 183] on button "button" at bounding box center [354, 177] width 17 height 21
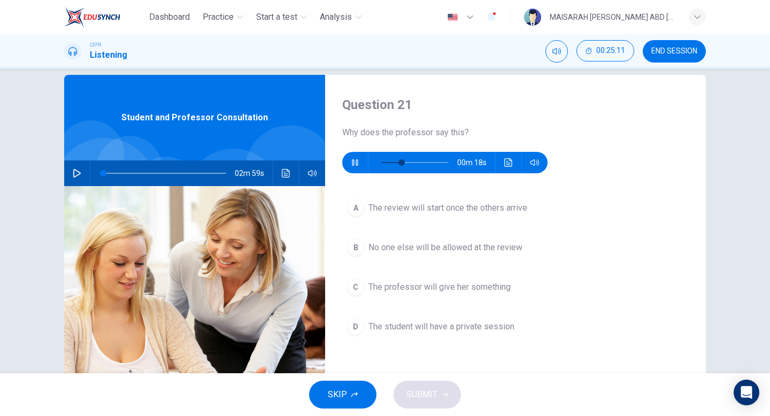
scroll to position [16, 0]
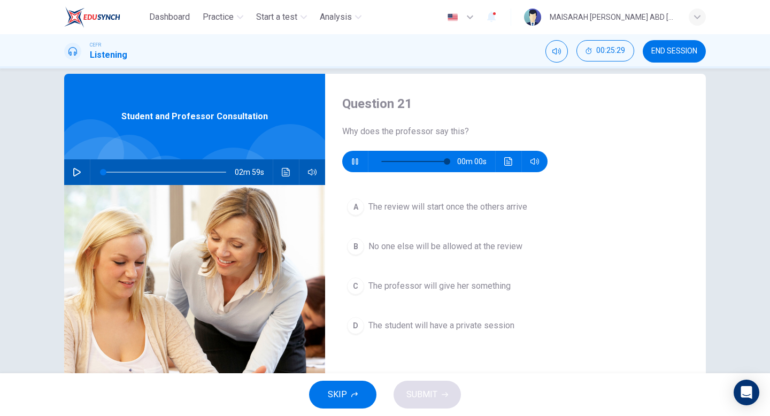
type input "0"
click at [456, 321] on span "The student will have a private session" at bounding box center [441, 325] width 146 height 13
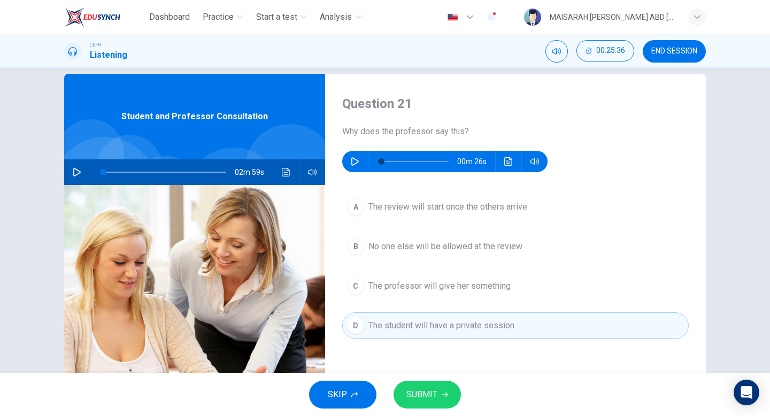
click at [439, 393] on button "SUBMIT" at bounding box center [426, 395] width 67 height 28
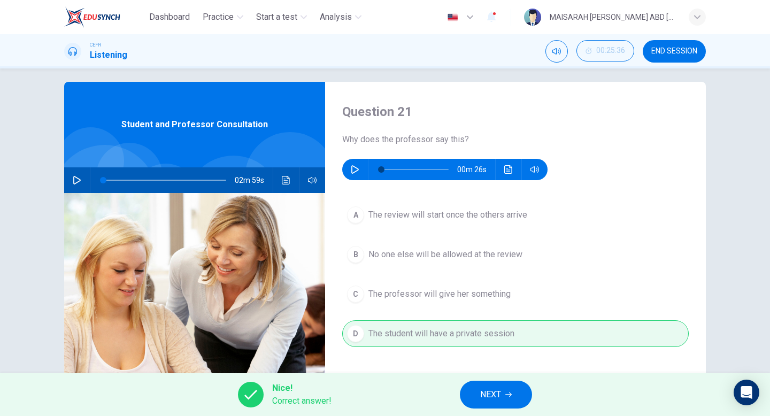
scroll to position [24, 0]
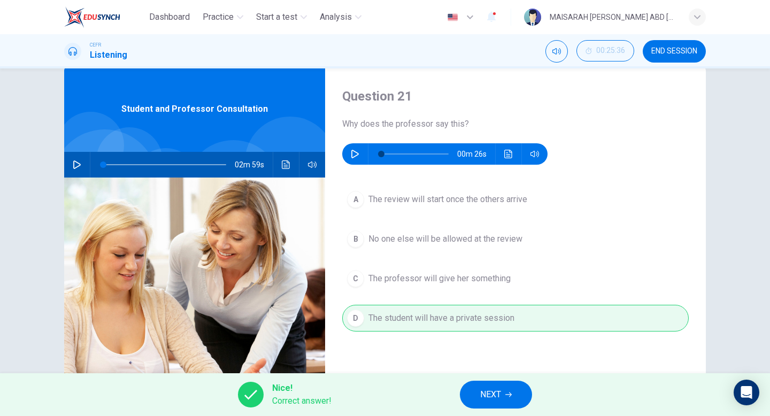
click at [511, 400] on button "NEXT" at bounding box center [496, 395] width 72 height 28
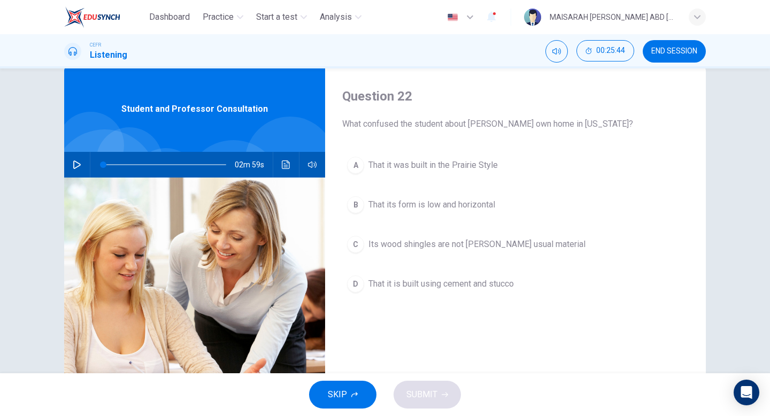
click at [497, 243] on span "Its wood shingles are not [PERSON_NAME] usual material" at bounding box center [476, 244] width 217 height 13
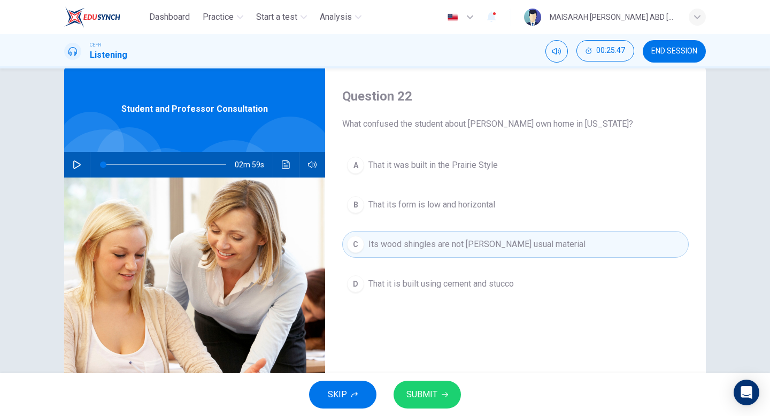
click at [443, 390] on button "SUBMIT" at bounding box center [426, 395] width 67 height 28
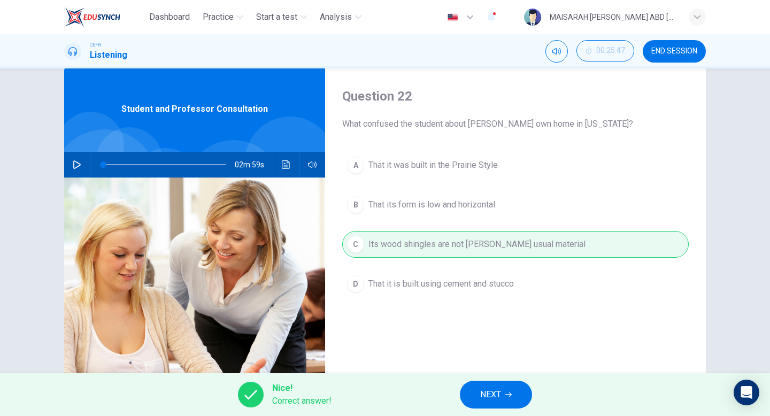
click at [497, 388] on span "NEXT" at bounding box center [490, 394] width 21 height 15
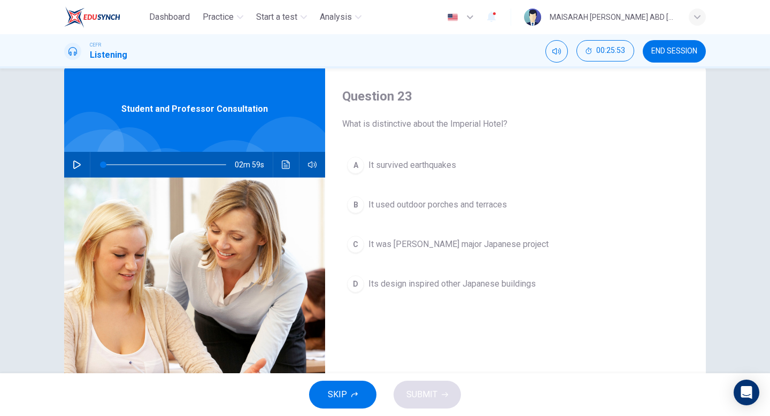
click at [437, 175] on button "A It survived earthquakes" at bounding box center [515, 165] width 346 height 27
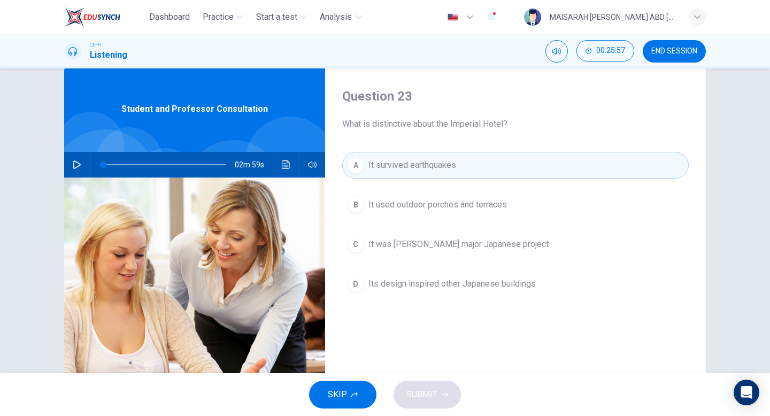
click at [430, 243] on span "It was [PERSON_NAME] major Japanese project" at bounding box center [458, 244] width 180 height 13
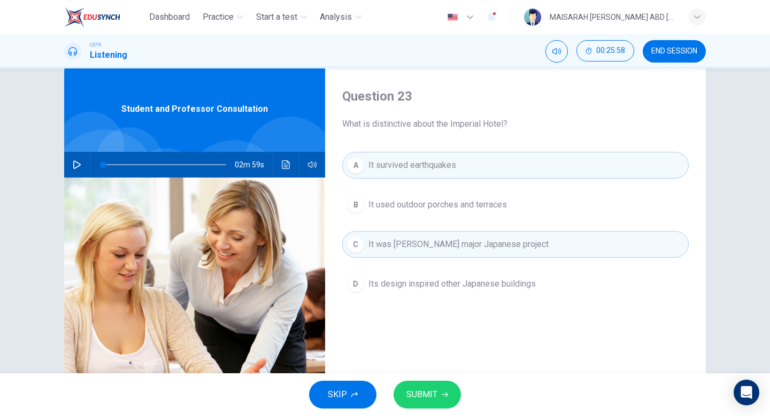
click at [437, 402] on button "SUBMIT" at bounding box center [426, 395] width 67 height 28
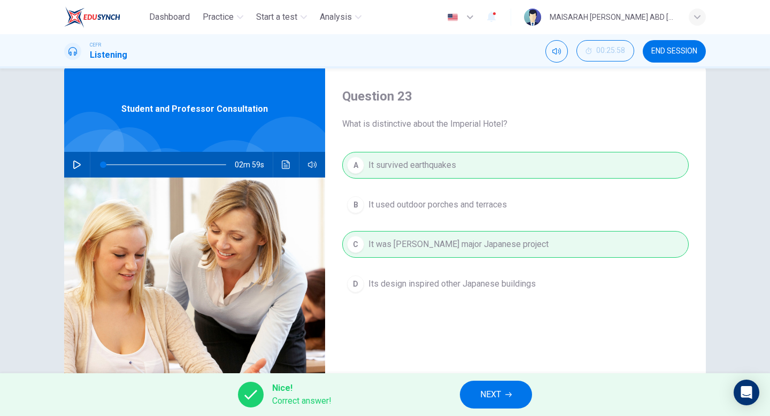
click at [474, 398] on button "NEXT" at bounding box center [496, 395] width 72 height 28
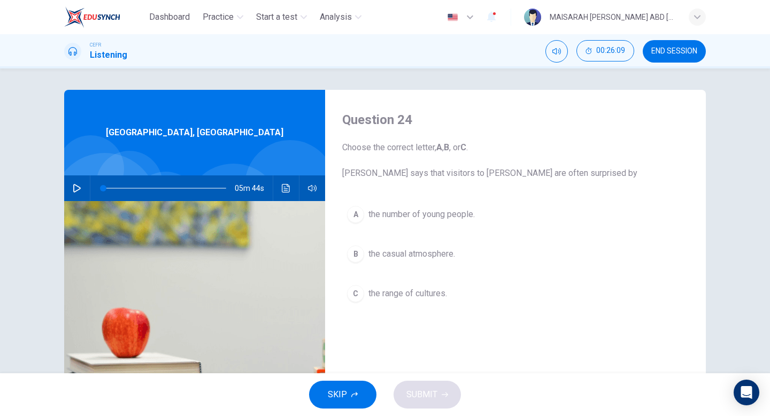
click at [69, 189] on button "button" at bounding box center [76, 188] width 17 height 26
click at [207, 285] on img at bounding box center [194, 331] width 261 height 260
drag, startPoint x: 207, startPoint y: 285, endPoint x: 131, endPoint y: 260, distance: 79.4
click at [131, 260] on img at bounding box center [194, 331] width 261 height 260
click at [76, 194] on button "button" at bounding box center [76, 188] width 17 height 26
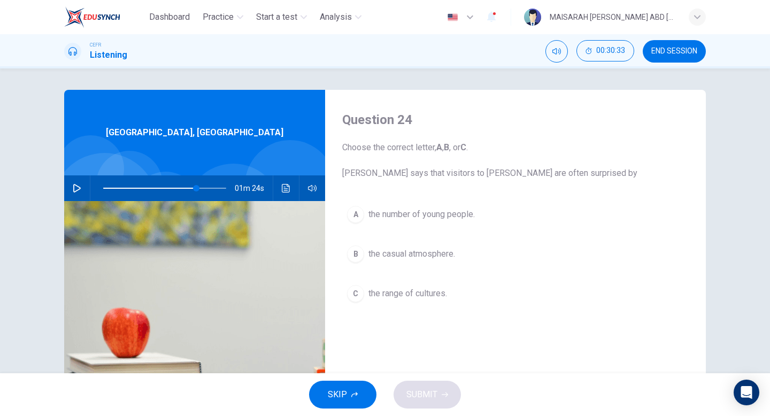
click at [451, 218] on span "the number of young people." at bounding box center [421, 214] width 106 height 13
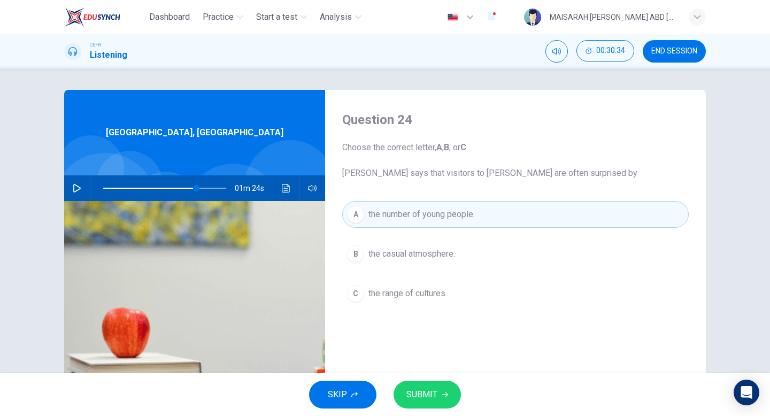
click at [435, 289] on span "the range of cultures." at bounding box center [407, 293] width 79 height 13
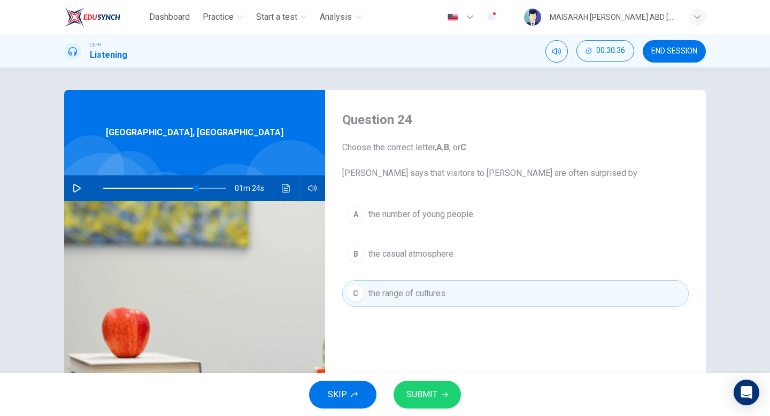
click at [430, 223] on button "A the number of young people." at bounding box center [515, 214] width 346 height 27
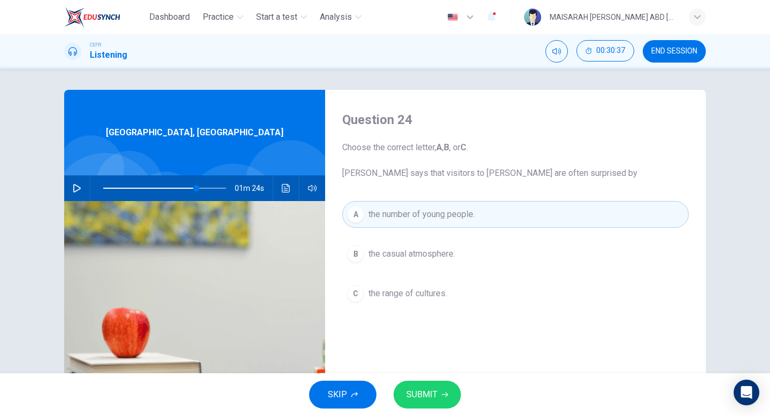
click at [437, 386] on button "SUBMIT" at bounding box center [426, 395] width 67 height 28
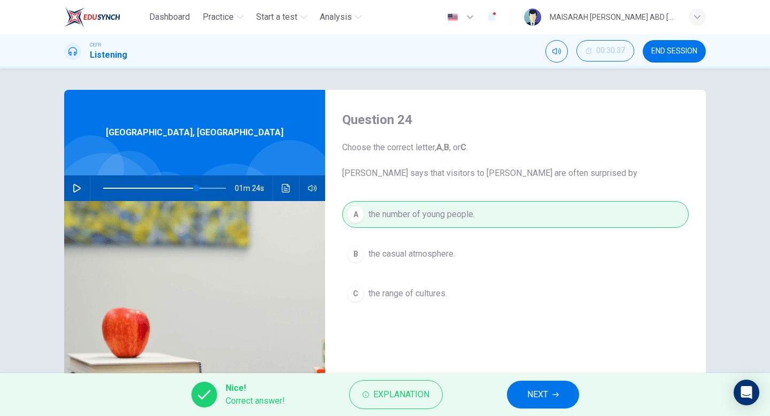
click at [503, 400] on div "Nice! Correct answer! Explanation NEXT" at bounding box center [385, 394] width 770 height 43
click at [519, 400] on button "NEXT" at bounding box center [543, 395] width 72 height 28
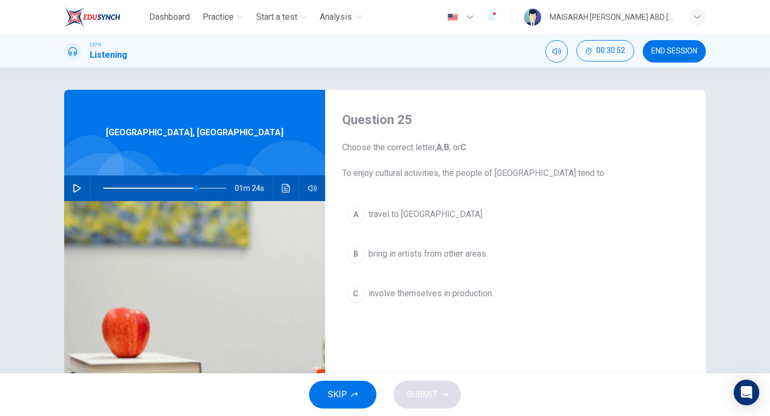
click at [428, 262] on button "B bring in artists from other areas." at bounding box center [515, 254] width 346 height 27
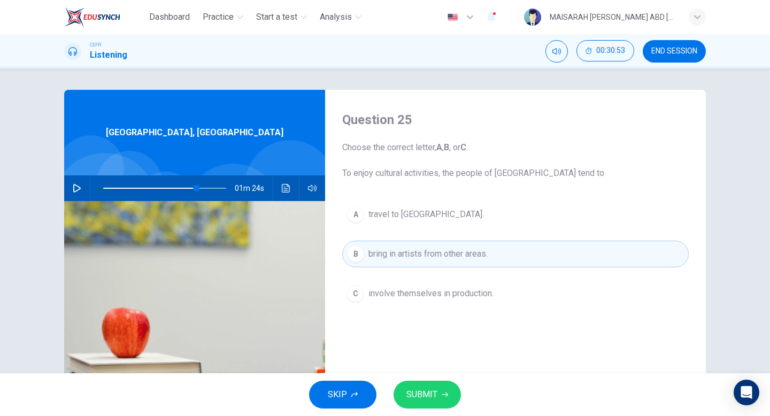
click at [428, 262] on button "B bring in artists from other areas." at bounding box center [515, 254] width 346 height 27
click at [453, 223] on button "A travel to southern [GEOGRAPHIC_DATA]." at bounding box center [515, 214] width 346 height 27
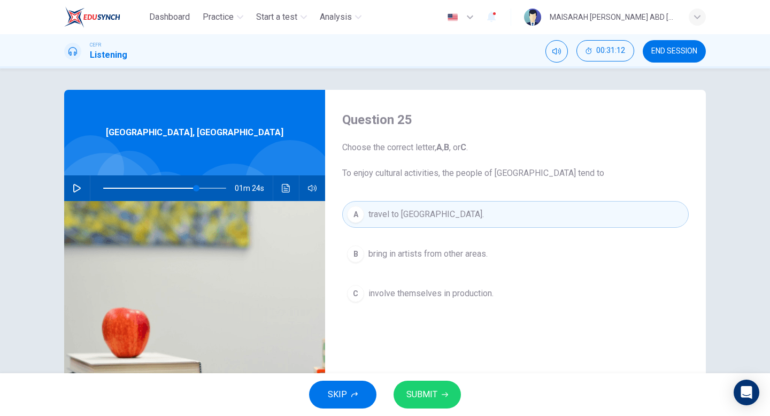
click at [476, 299] on span "involve themselves in production." at bounding box center [430, 293] width 125 height 13
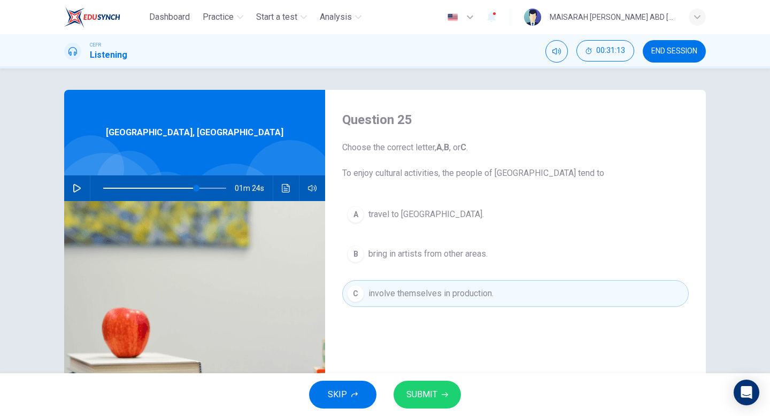
click at [448, 385] on button "SUBMIT" at bounding box center [426, 395] width 67 height 28
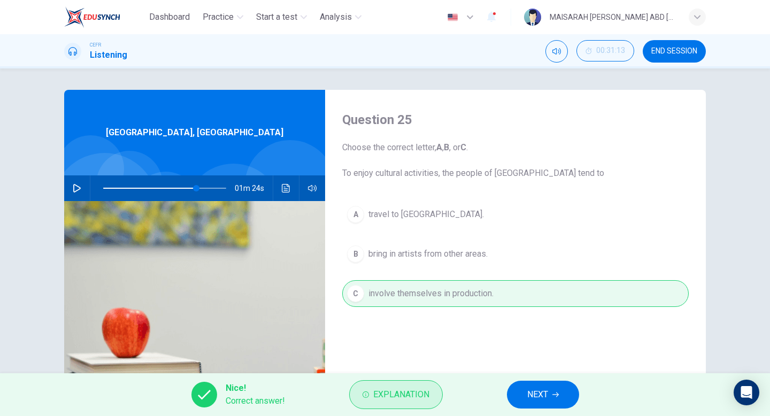
click at [416, 395] on span "Explanation" at bounding box center [401, 394] width 56 height 15
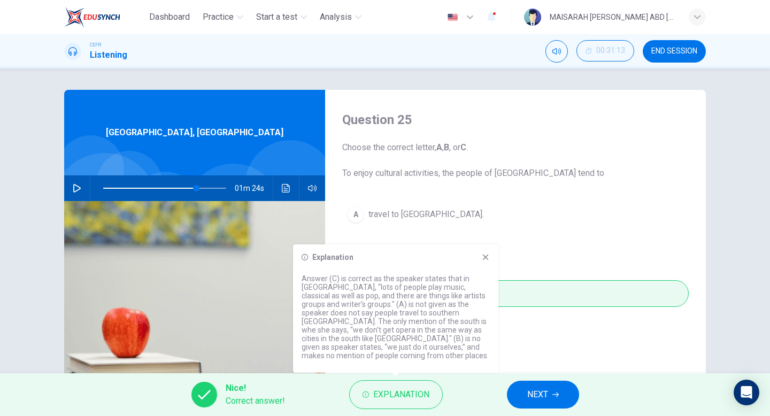
click at [525, 392] on button "NEXT" at bounding box center [543, 395] width 72 height 28
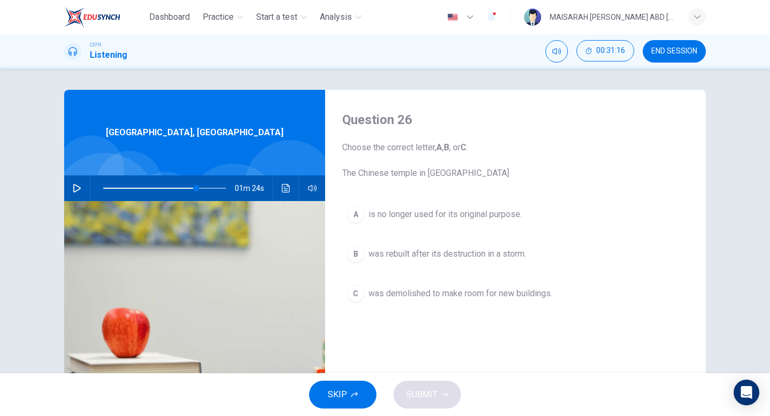
click at [433, 260] on button "B was rebuilt after its destruction in a storm." at bounding box center [515, 254] width 346 height 27
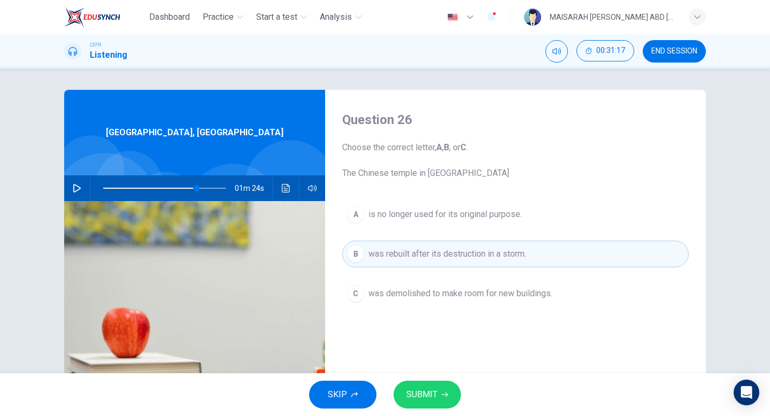
click at [436, 400] on button "SUBMIT" at bounding box center [426, 395] width 67 height 28
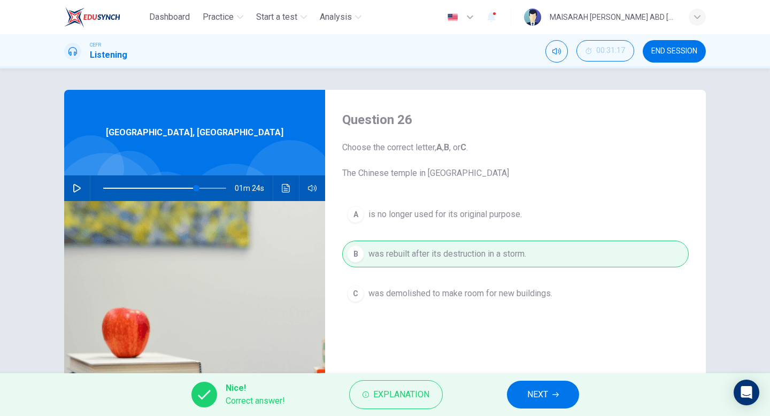
click at [527, 398] on span "NEXT" at bounding box center [537, 394] width 21 height 15
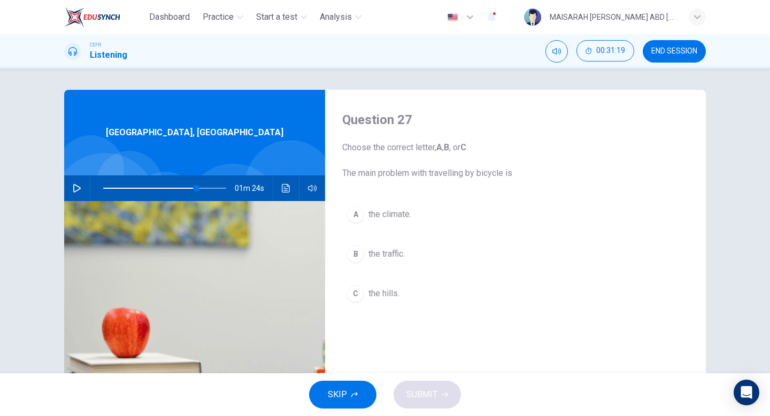
click at [404, 224] on button "A the climate." at bounding box center [515, 214] width 346 height 27
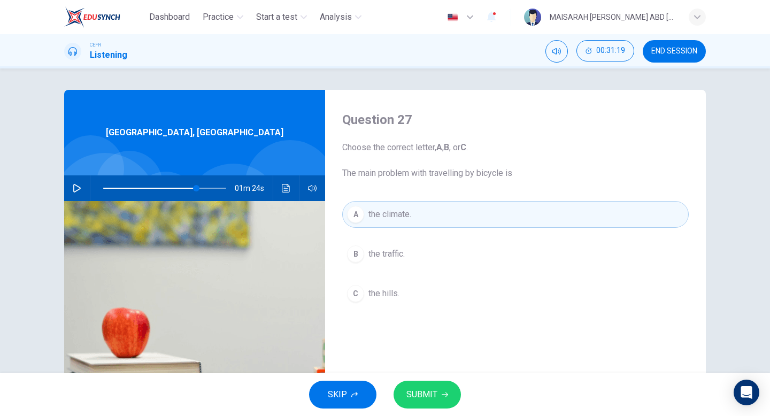
click at [424, 384] on button "SUBMIT" at bounding box center [426, 395] width 67 height 28
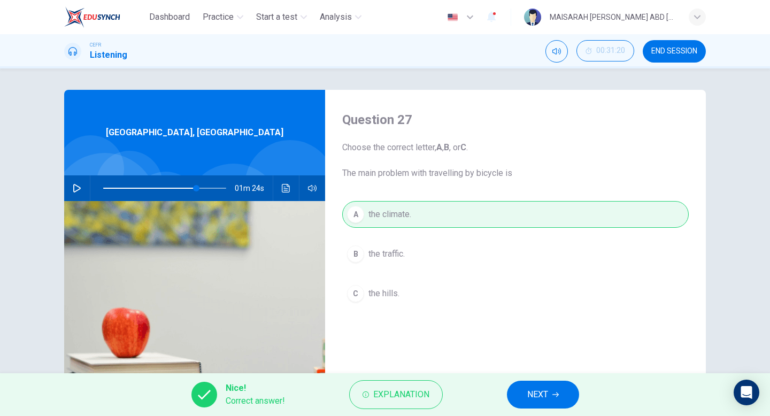
click at [518, 398] on button "NEXT" at bounding box center [543, 395] width 72 height 28
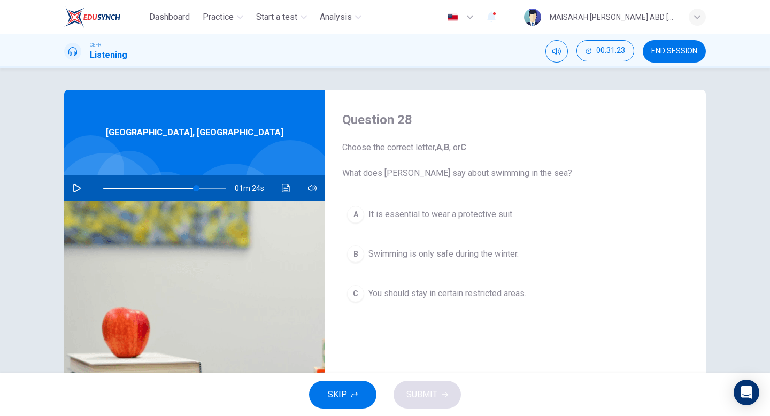
click at [435, 249] on span "Swimming is only safe during the winter." at bounding box center [443, 253] width 150 height 13
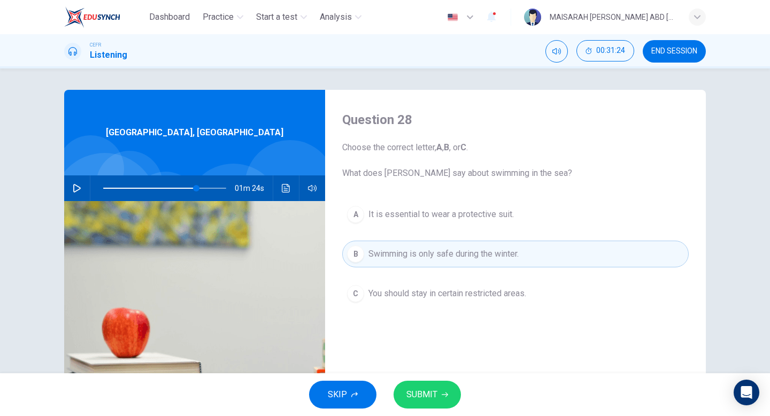
click at [435, 291] on span "You should stay in certain restricted areas." at bounding box center [447, 293] width 158 height 13
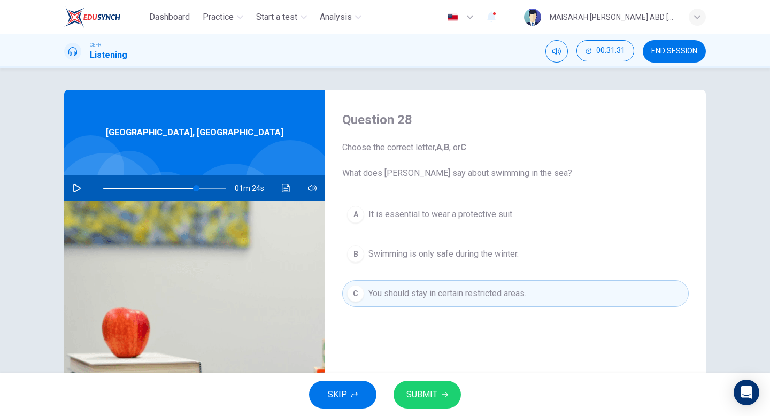
click at [446, 399] on button "SUBMIT" at bounding box center [426, 395] width 67 height 28
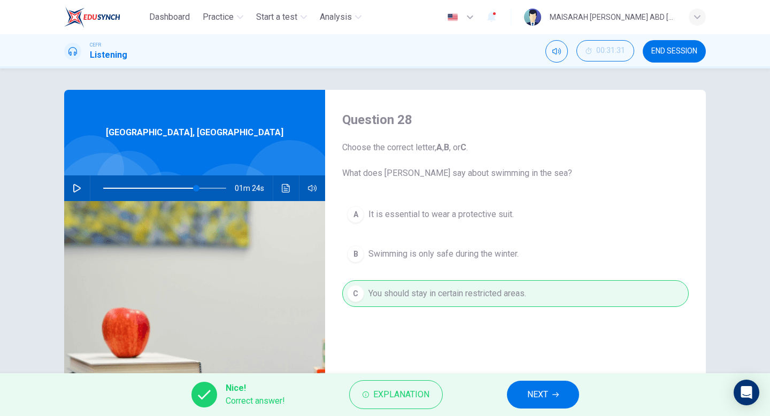
click at [533, 399] on span "NEXT" at bounding box center [537, 394] width 21 height 15
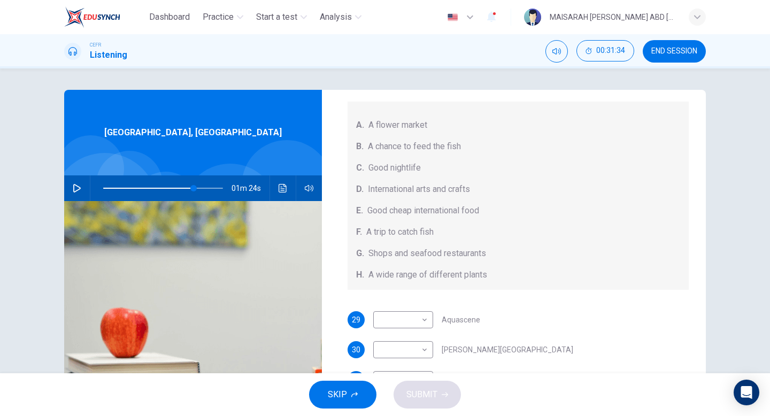
scroll to position [111, 0]
click at [353, 390] on button "SKIP" at bounding box center [342, 395] width 67 height 28
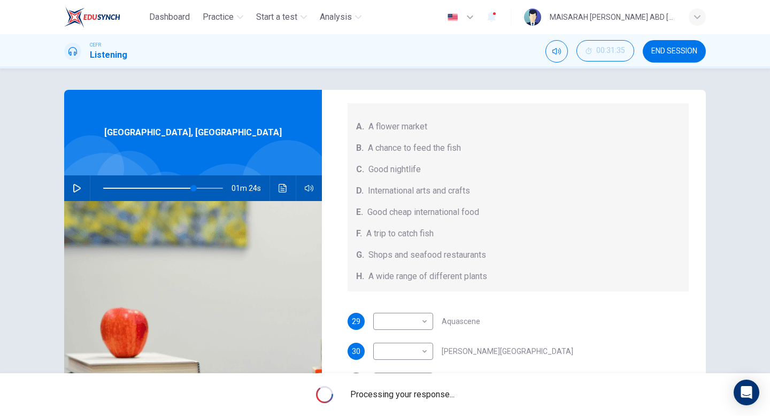
click at [353, 390] on span "Processing your response..." at bounding box center [402, 394] width 104 height 13
type input "76"
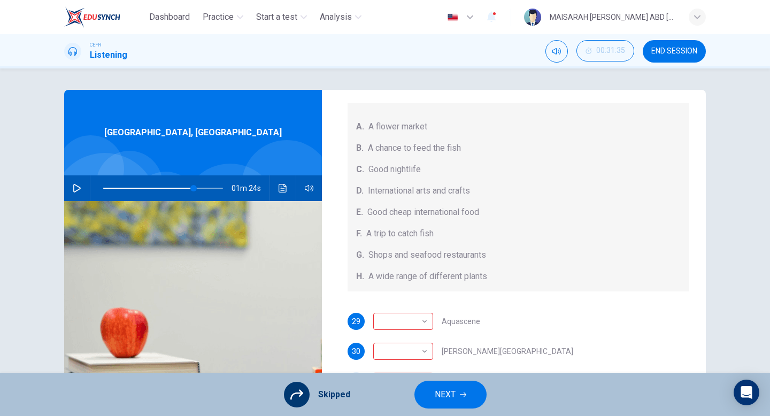
click at [474, 385] on button "NEXT" at bounding box center [450, 395] width 72 height 28
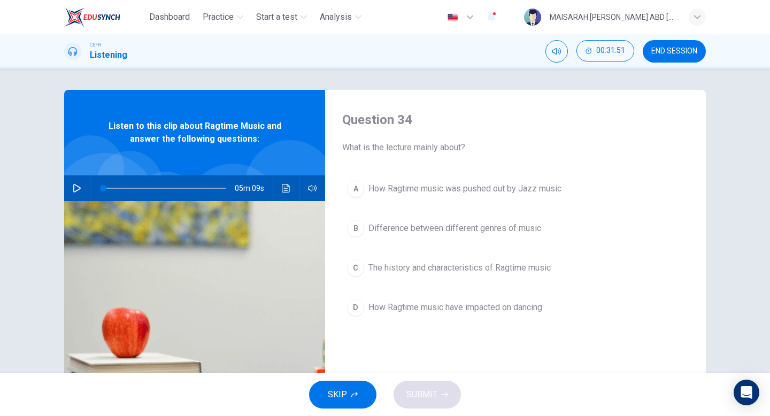
click at [80, 185] on icon "button" at bounding box center [77, 188] width 9 height 9
click at [77, 189] on icon "button" at bounding box center [77, 188] width 9 height 9
click at [425, 273] on span "The history and characteristics of Ragtime music" at bounding box center [459, 267] width 182 height 13
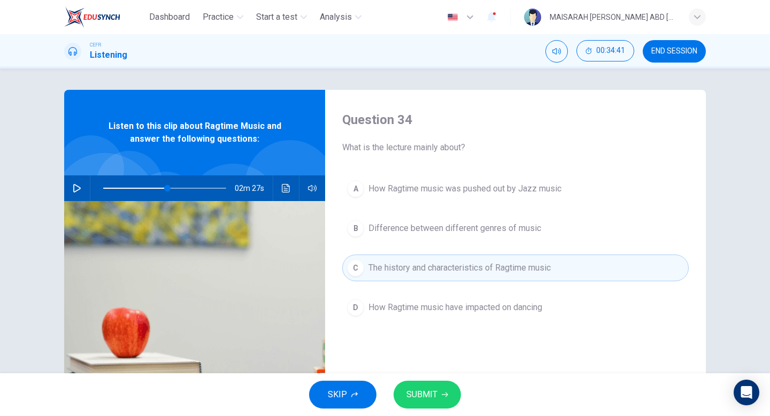
click at [428, 389] on span "SUBMIT" at bounding box center [421, 394] width 31 height 15
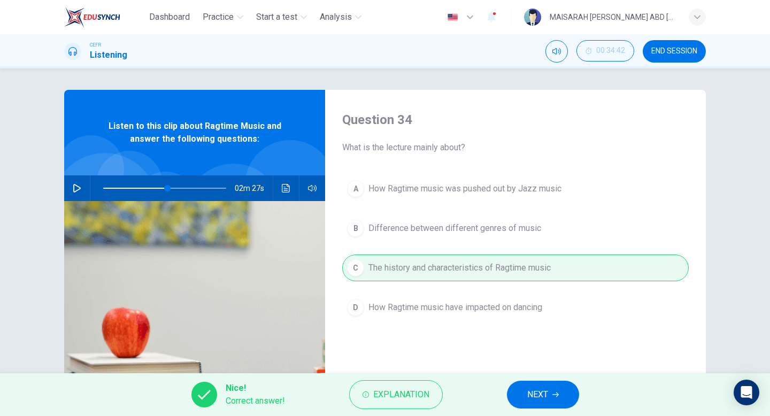
click at [531, 395] on span "NEXT" at bounding box center [537, 394] width 21 height 15
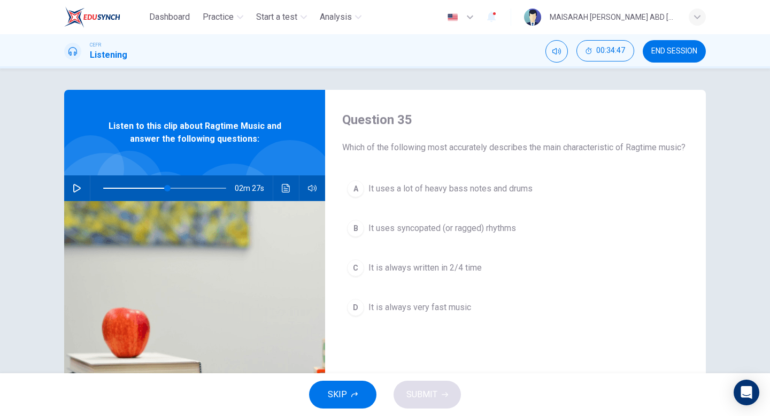
click at [488, 235] on span "It uses syncopated (or ragged) rhythms" at bounding box center [442, 228] width 148 height 13
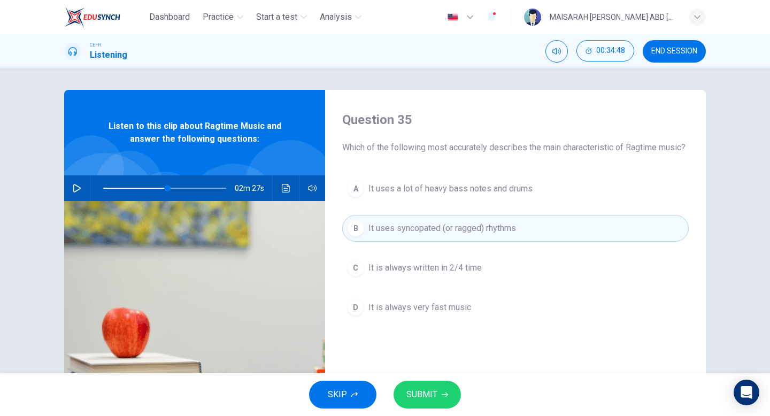
click at [430, 394] on span "SUBMIT" at bounding box center [421, 394] width 31 height 15
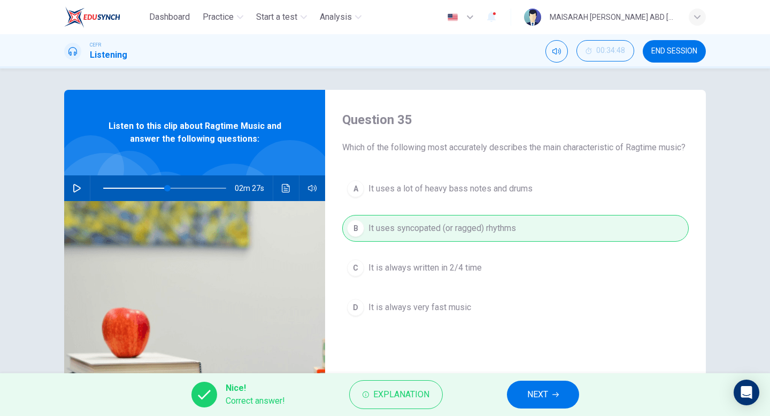
click at [515, 392] on button "NEXT" at bounding box center [543, 395] width 72 height 28
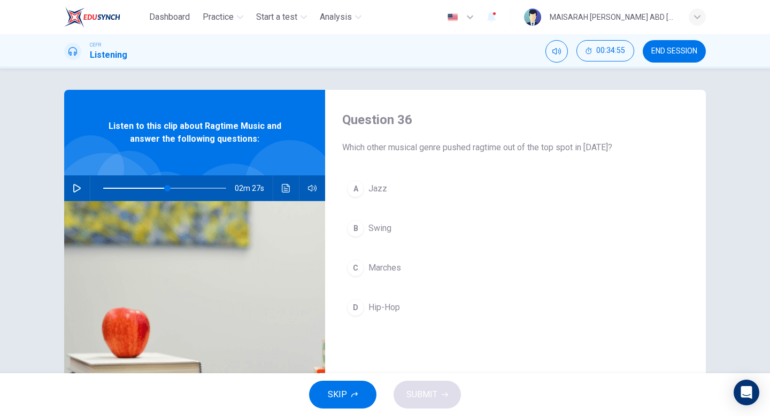
click at [77, 190] on icon "button" at bounding box center [76, 188] width 7 height 9
click at [287, 192] on button "Click to see the audio transcription" at bounding box center [285, 188] width 17 height 26
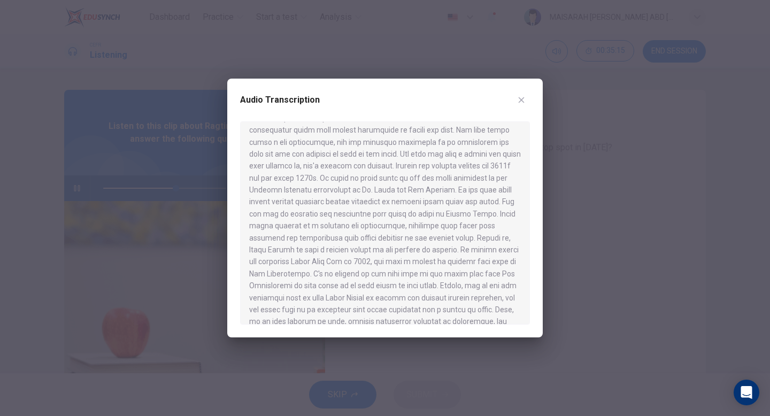
scroll to position [379, 0]
click at [523, 102] on icon "button" at bounding box center [521, 100] width 6 height 6
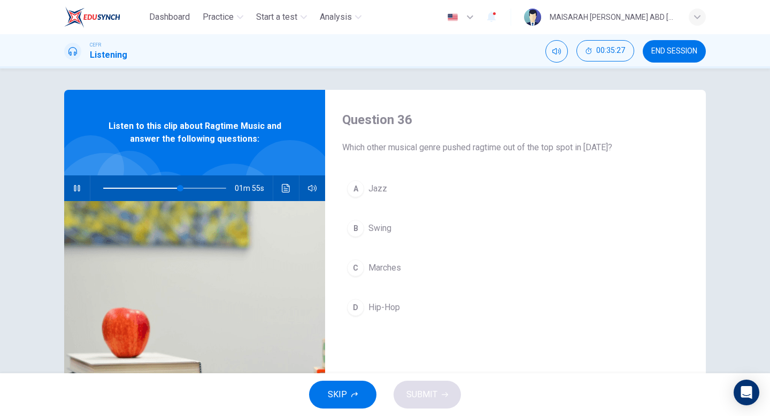
click at [383, 307] on span "Hip-Hop" at bounding box center [384, 307] width 32 height 13
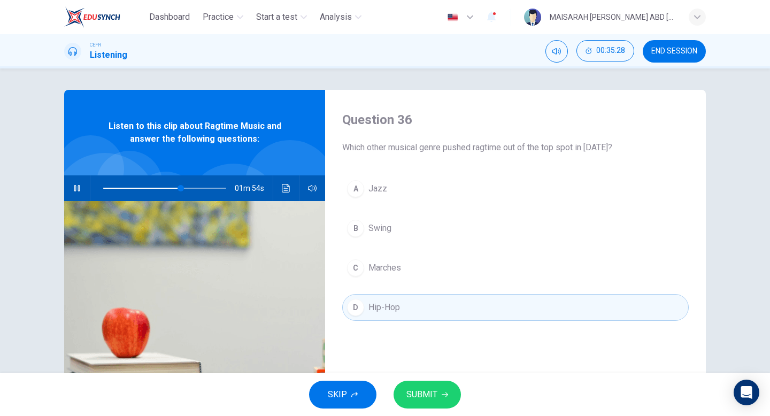
click at [391, 198] on button "A Jazz" at bounding box center [515, 188] width 346 height 27
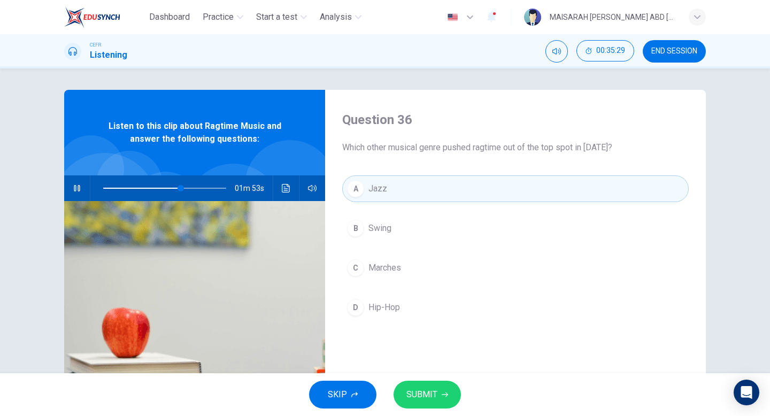
click at [404, 320] on button "D Hip-Hop" at bounding box center [515, 307] width 346 height 27
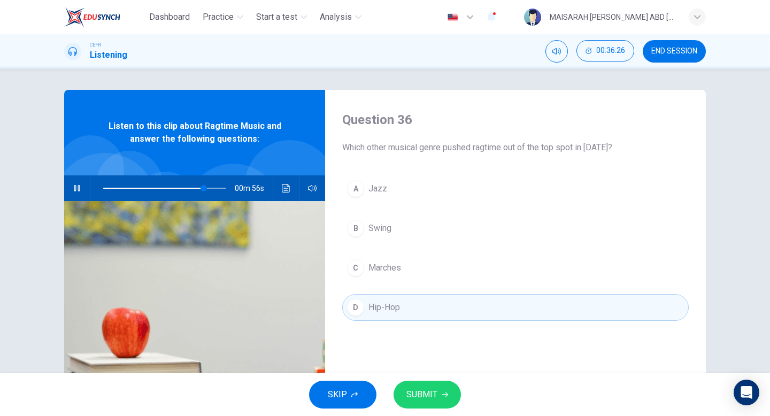
click at [76, 198] on button "button" at bounding box center [76, 188] width 17 height 26
click at [570, 172] on div "Question 36 Which other musical genre pushed ragtime out of the top spot in [DA…" at bounding box center [515, 275] width 381 height 371
click at [562, 189] on button "A Jazz" at bounding box center [515, 188] width 346 height 27
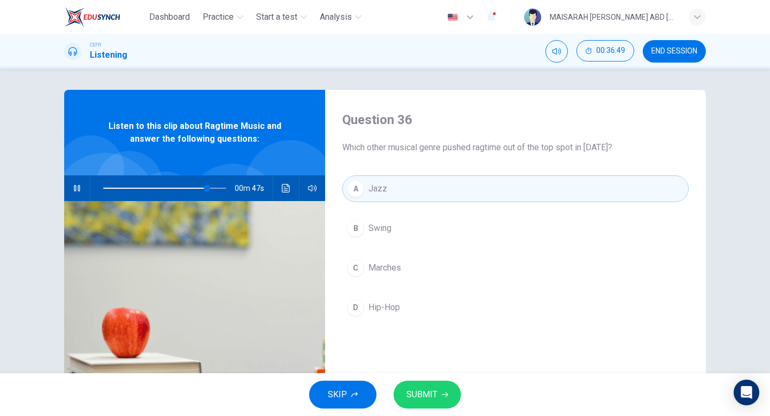
click at [447, 386] on button "SUBMIT" at bounding box center [426, 395] width 67 height 28
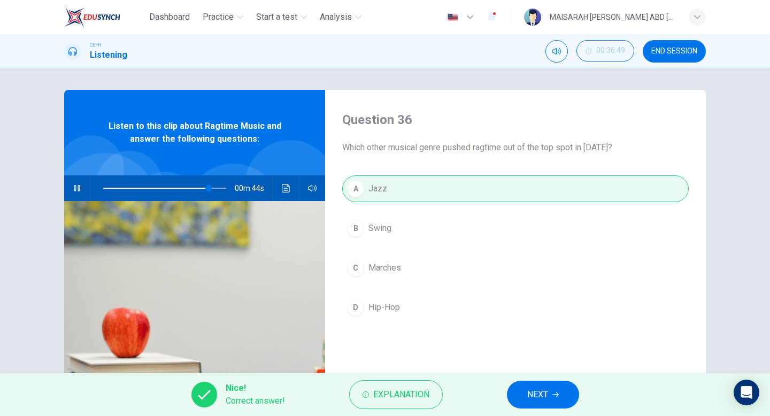
click at [546, 387] on span "NEXT" at bounding box center [537, 394] width 21 height 15
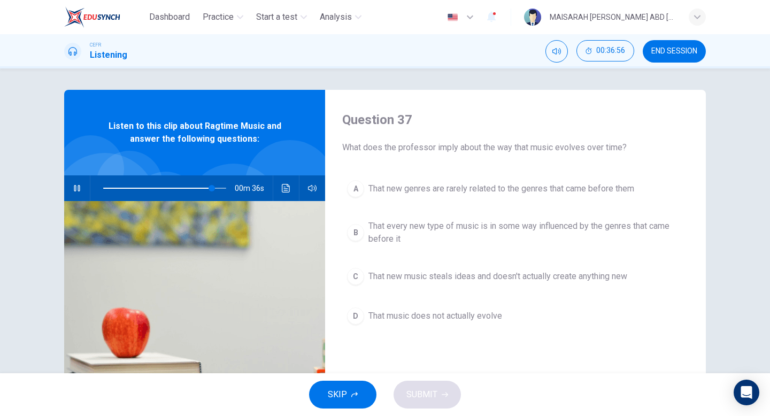
click at [591, 285] on button "C That new music steals ideas and doesn't actually create anything new" at bounding box center [515, 276] width 346 height 27
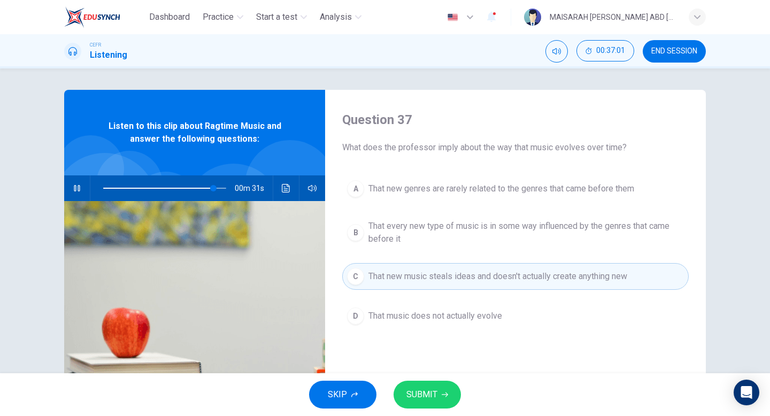
click at [619, 221] on span "That every new type of music is in some way influenced by the genres that came …" at bounding box center [525, 233] width 315 height 26
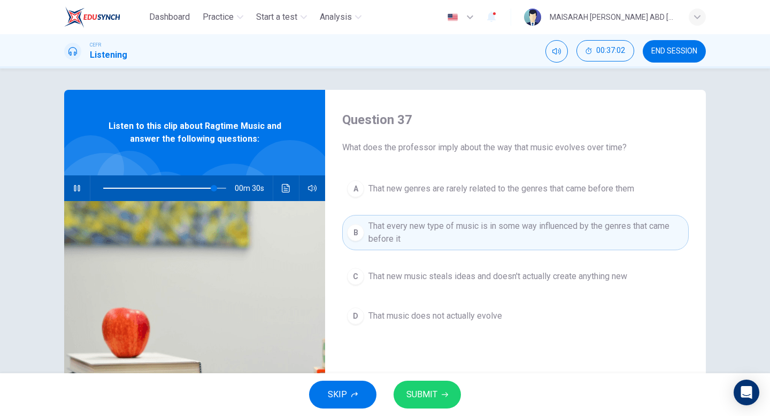
click at [438, 397] on button "SUBMIT" at bounding box center [426, 395] width 67 height 28
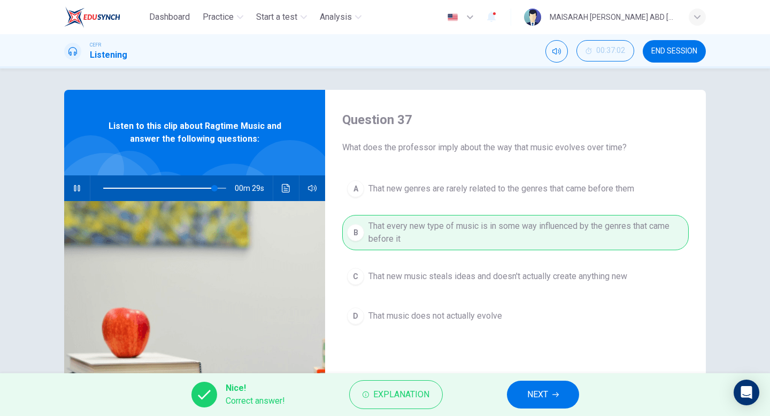
click at [525, 392] on button "NEXT" at bounding box center [543, 395] width 72 height 28
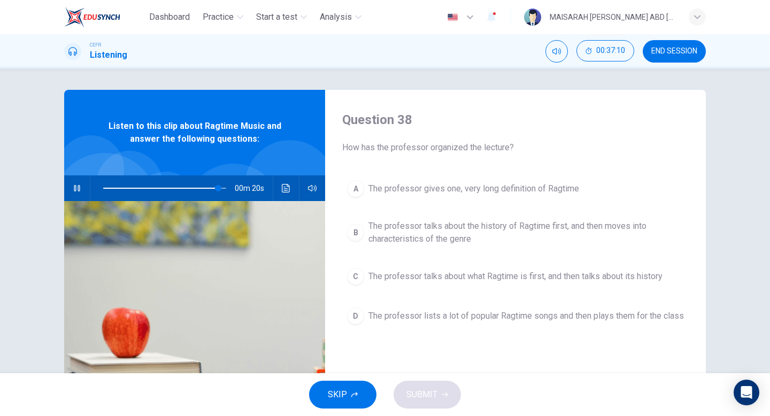
click at [79, 190] on icon "button" at bounding box center [77, 188] width 6 height 6
click at [534, 242] on span "The professor talks about the history of Ragtime first, and then moves into cha…" at bounding box center [525, 233] width 315 height 26
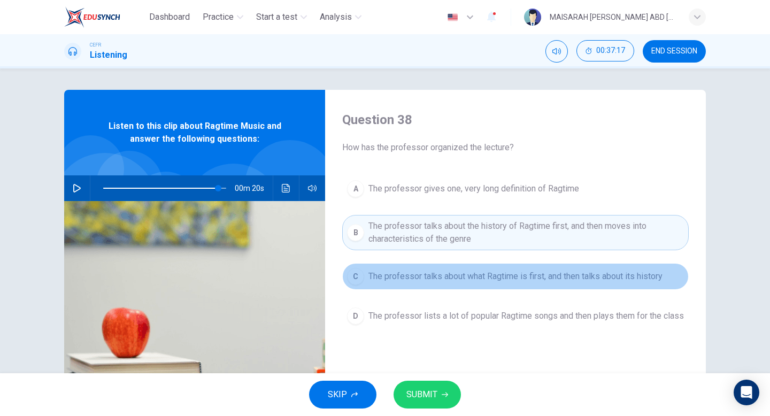
click at [538, 271] on span "The professor talks about what Ragtime is first, and then talks about its histo…" at bounding box center [515, 276] width 294 height 13
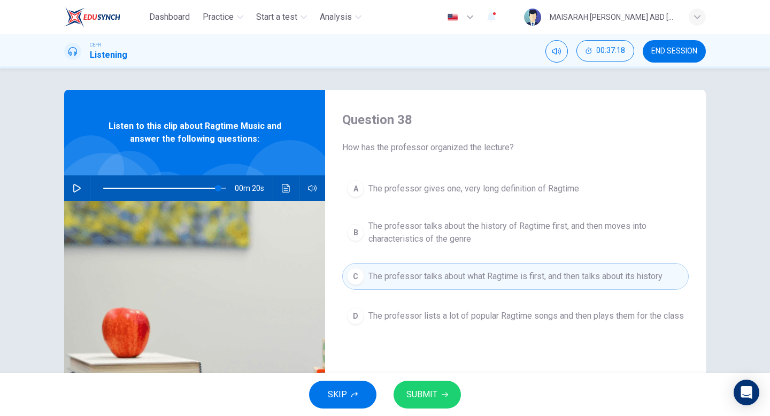
click at [432, 407] on button "SUBMIT" at bounding box center [426, 395] width 67 height 28
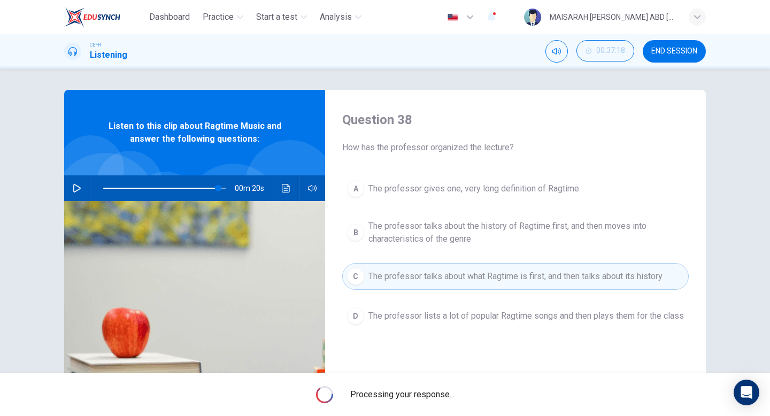
type input "93"
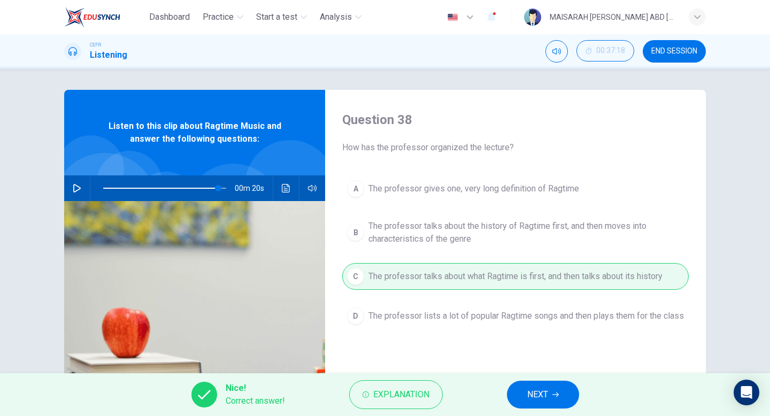
click at [517, 397] on button "NEXT" at bounding box center [543, 395] width 72 height 28
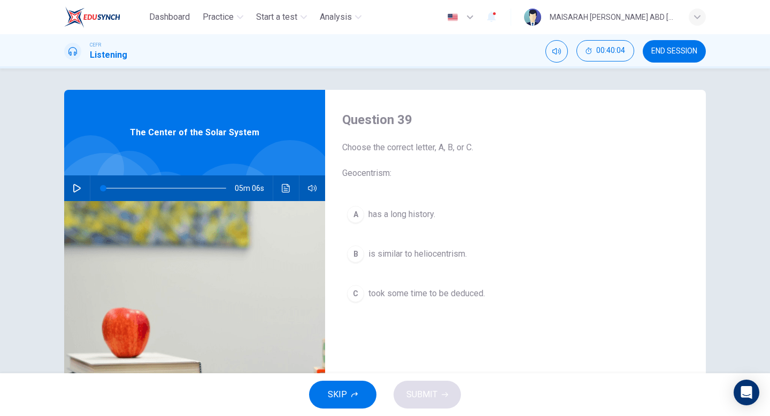
click at [76, 184] on icon "button" at bounding box center [77, 188] width 9 height 9
type input "5"
